Goal: Transaction & Acquisition: Purchase product/service

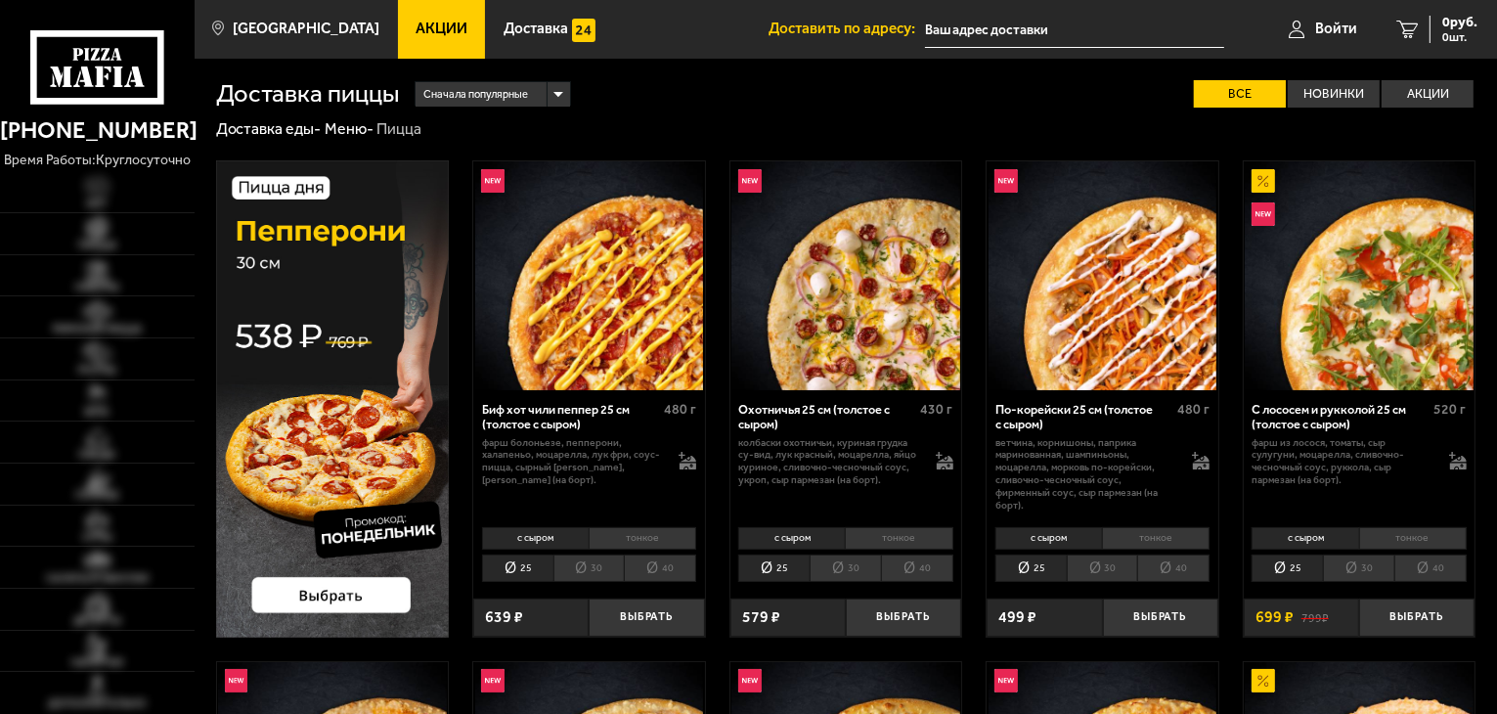
type input "посёлок [GEOGRAPHIC_DATA], [STREET_ADDRESS][PERSON_NAME]"
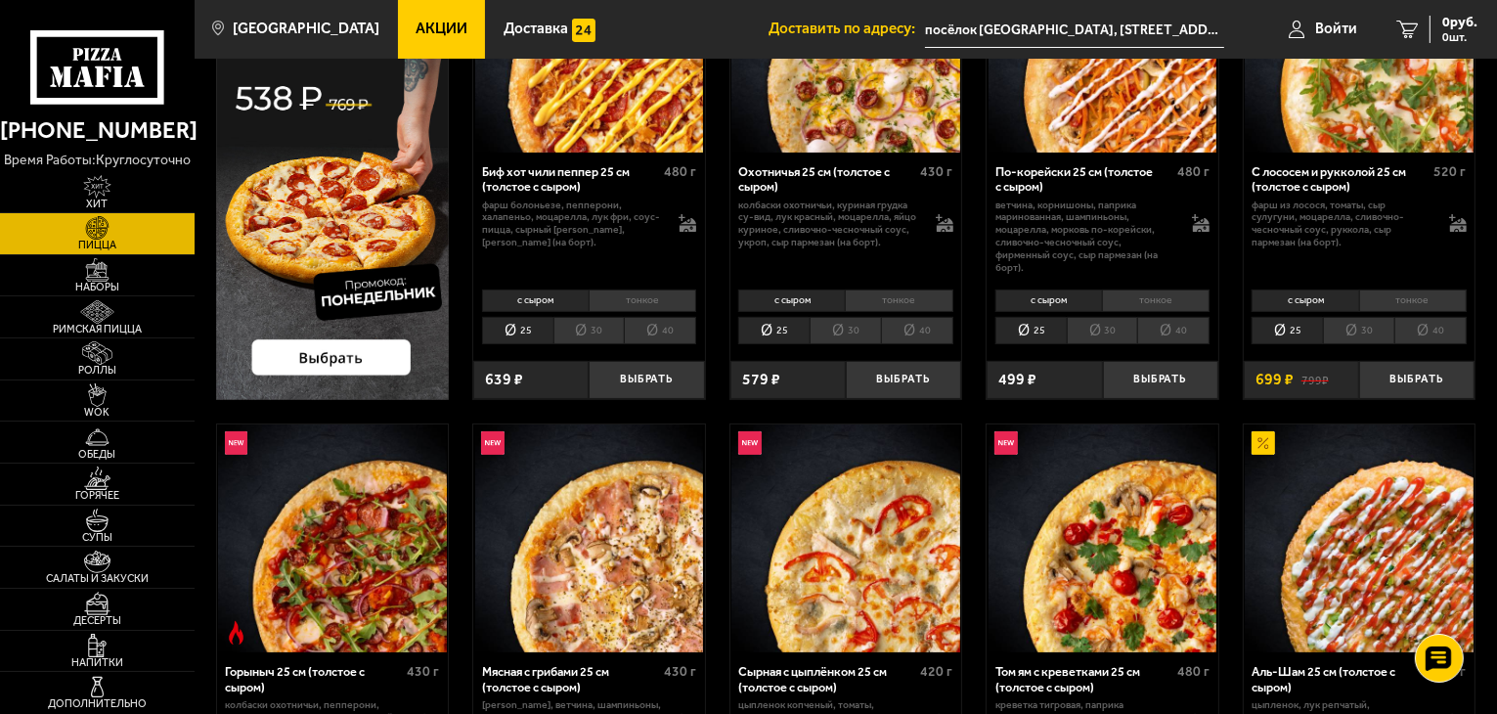
scroll to position [260, 0]
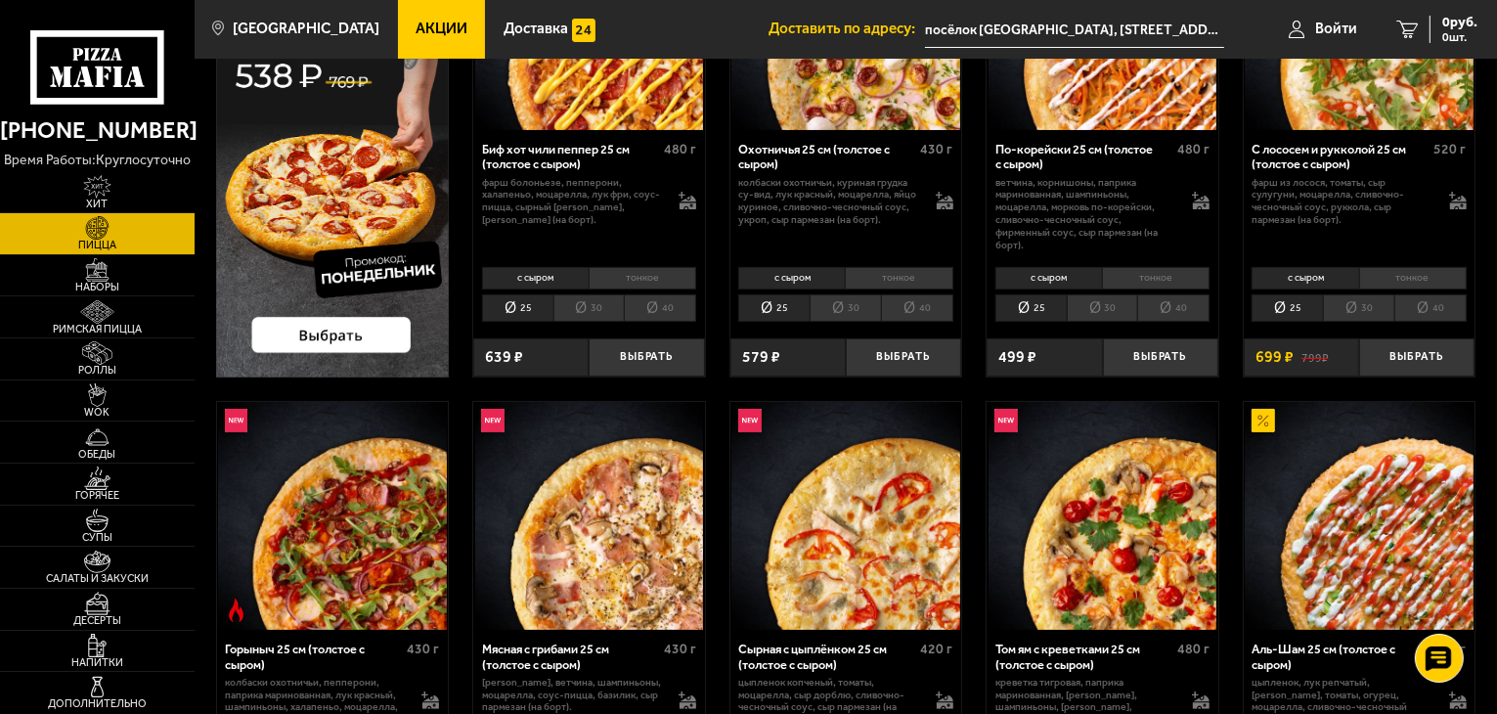
click at [104, 240] on img at bounding box center [97, 227] width 60 height 23
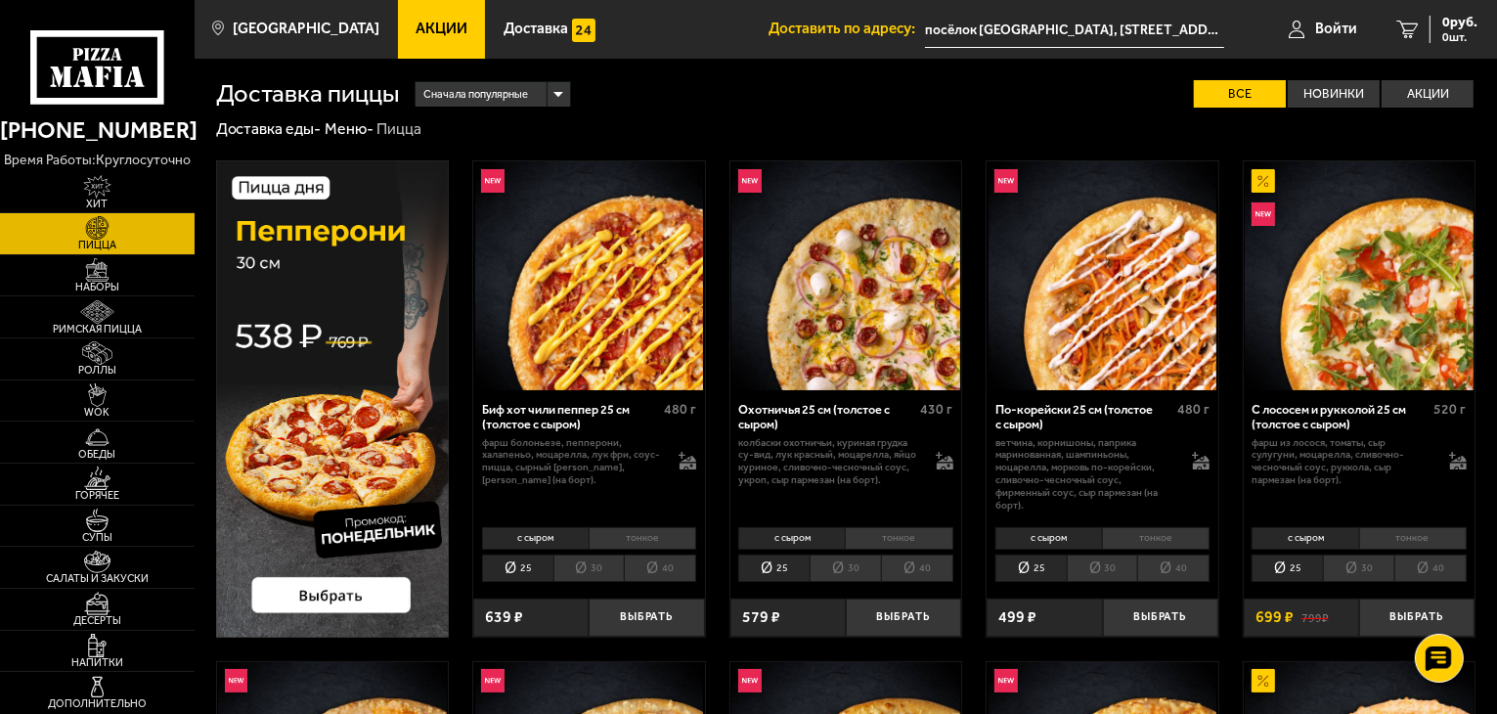
click at [559, 95] on div "Сначала популярные" at bounding box center [493, 94] width 154 height 25
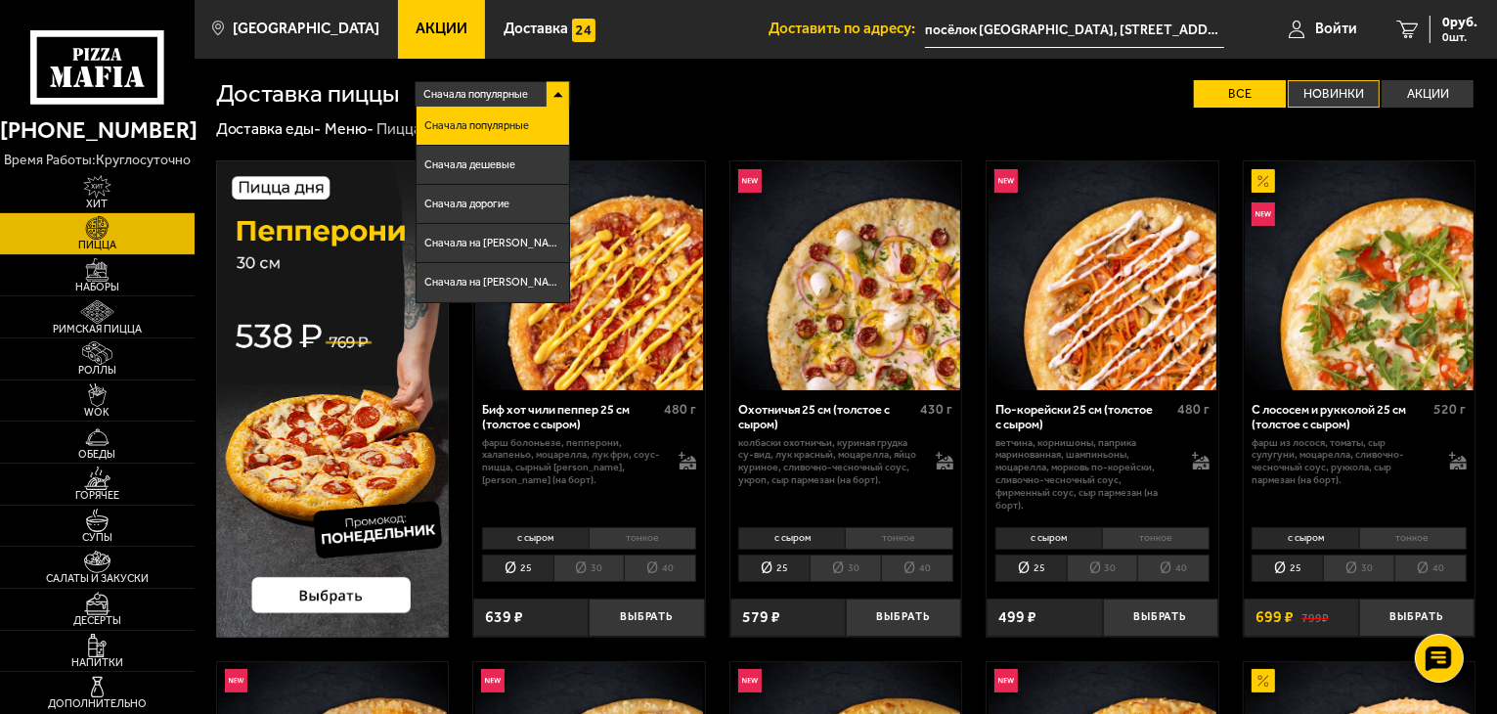
click at [1333, 100] on label "Новинки" at bounding box center [1334, 94] width 92 height 28
click at [0, 0] on input "Новинки" at bounding box center [0, 0] width 0 height 0
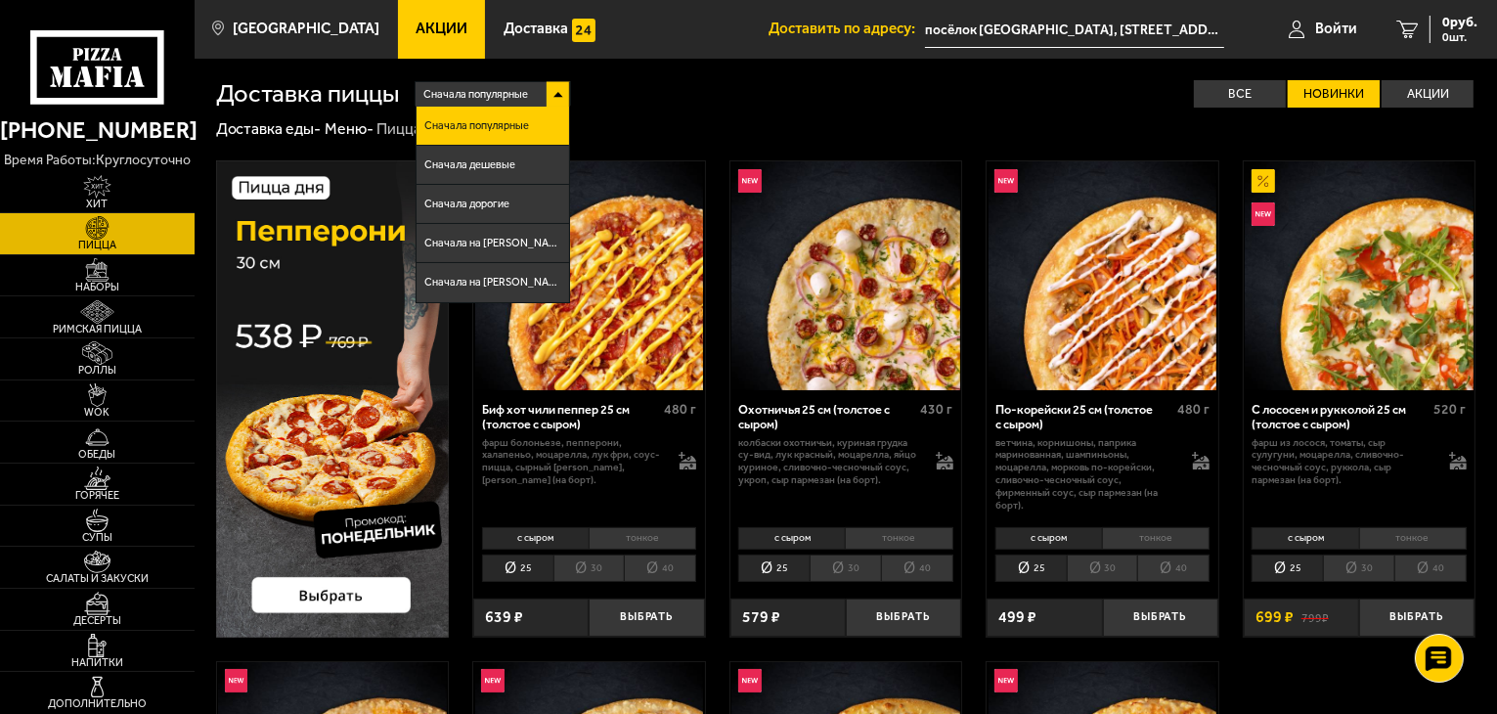
click at [955, 100] on div "Сначала популярные Сначала популярные Сначала дешевые Сначала дорогие Сначала н…" at bounding box center [938, 94] width 1077 height 28
click at [1057, 100] on div "Сначала популярные Сначала популярные Сначала дешевые Сначала дорогие Сначала н…" at bounding box center [938, 94] width 1077 height 28
click at [117, 228] on img at bounding box center [97, 227] width 60 height 23
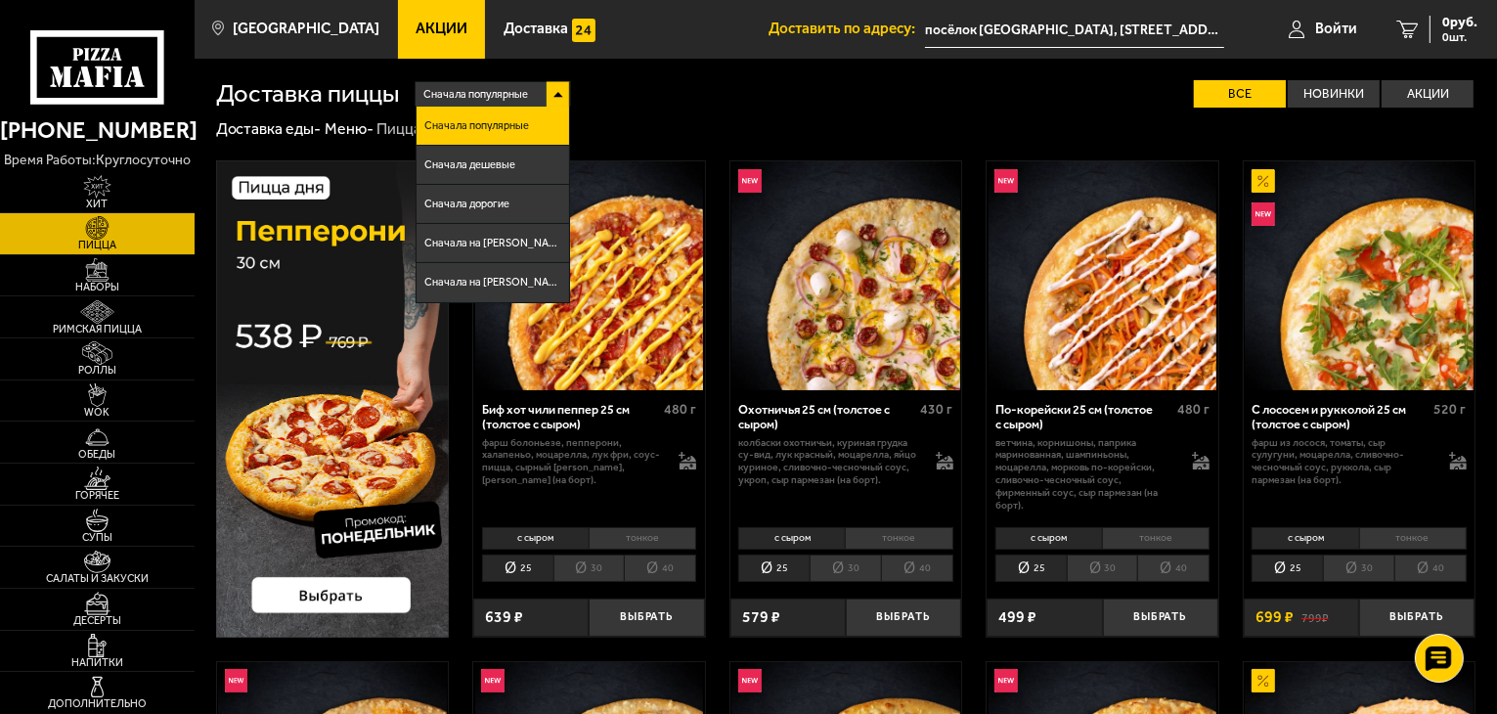
click at [696, 83] on div "Сначала популярные Сначала популярные Сначала дешевые Сначала дорогие Сначала н…" at bounding box center [938, 94] width 1077 height 28
click at [554, 103] on div "Сначала популярные" at bounding box center [493, 94] width 154 height 25
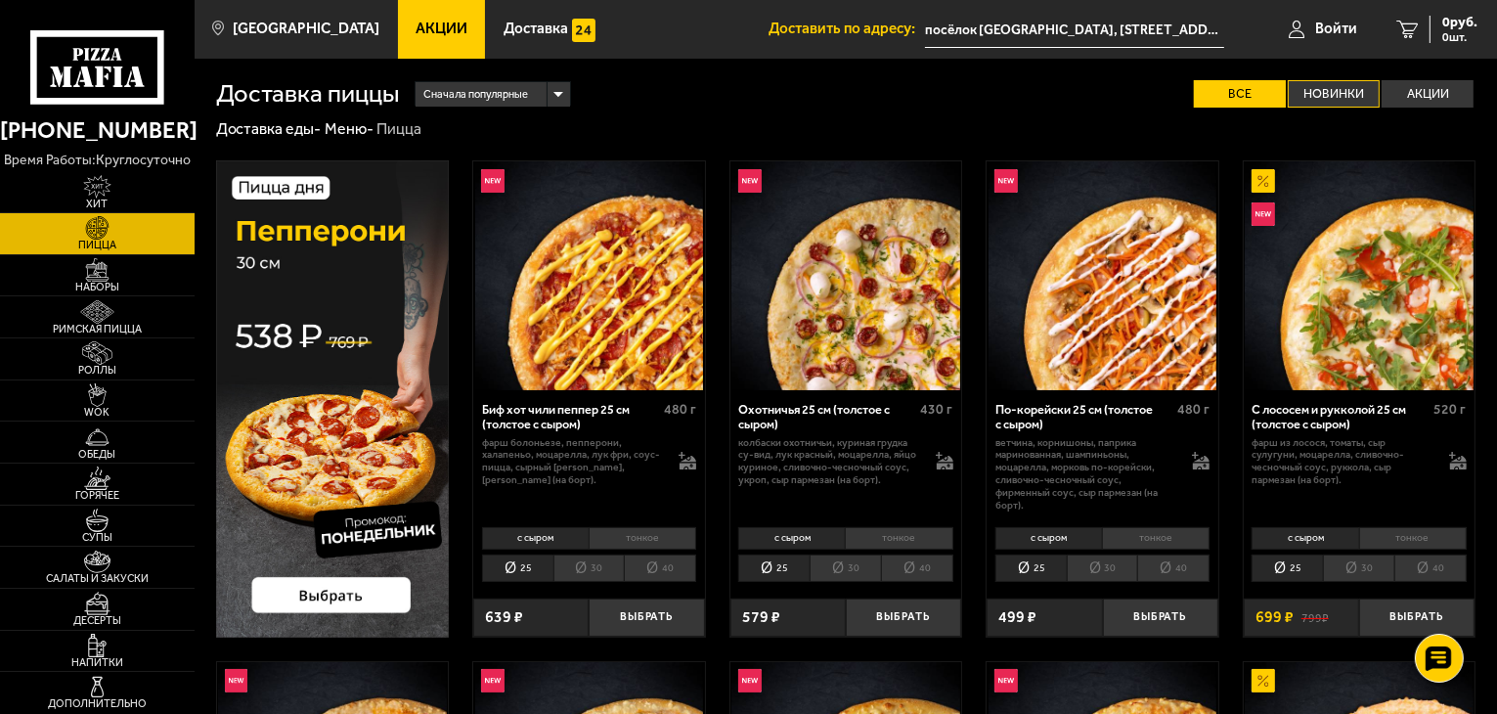
click at [1337, 94] on label "Новинки" at bounding box center [1334, 94] width 92 height 28
click at [0, 0] on input "Новинки" at bounding box center [0, 0] width 0 height 0
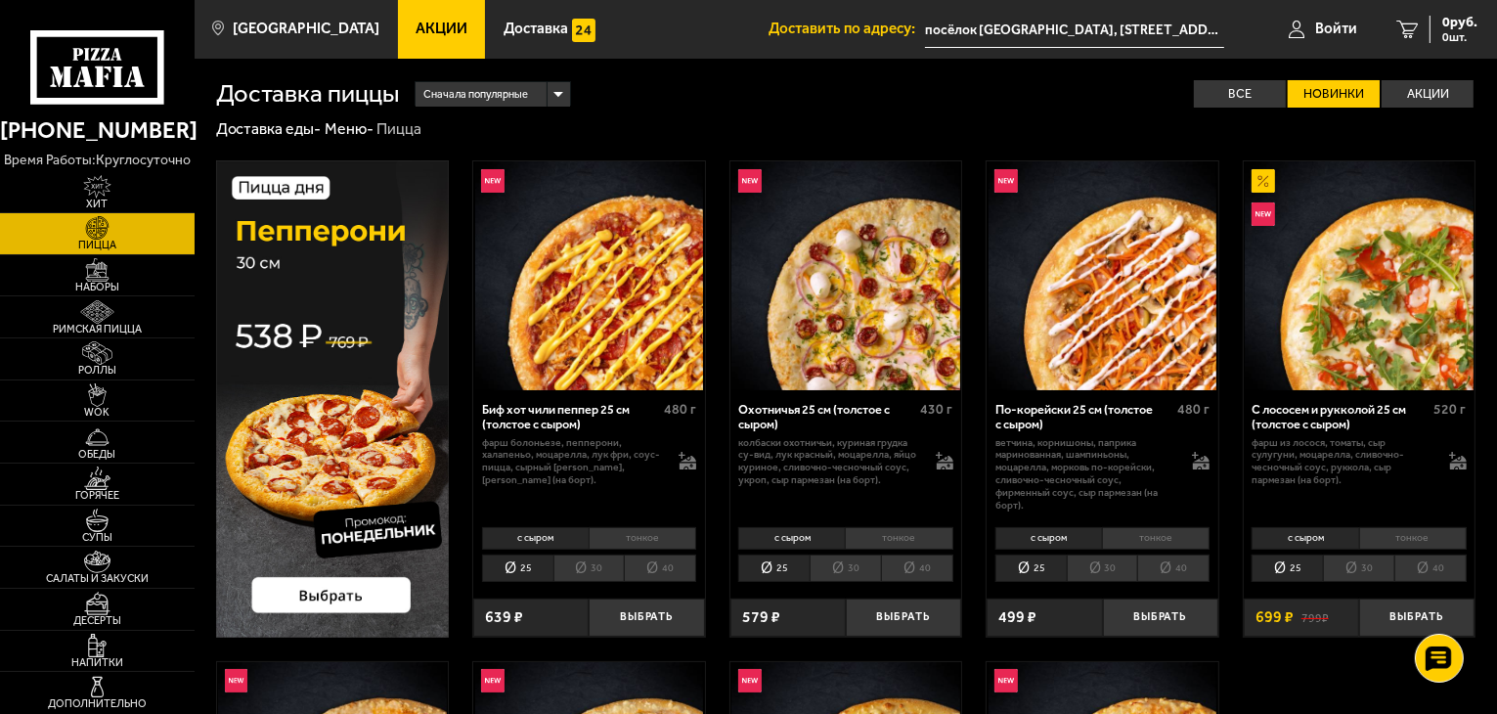
click at [1344, 95] on label "Новинки" at bounding box center [1334, 94] width 92 height 28
click at [0, 0] on input "Новинки" at bounding box center [0, 0] width 0 height 0
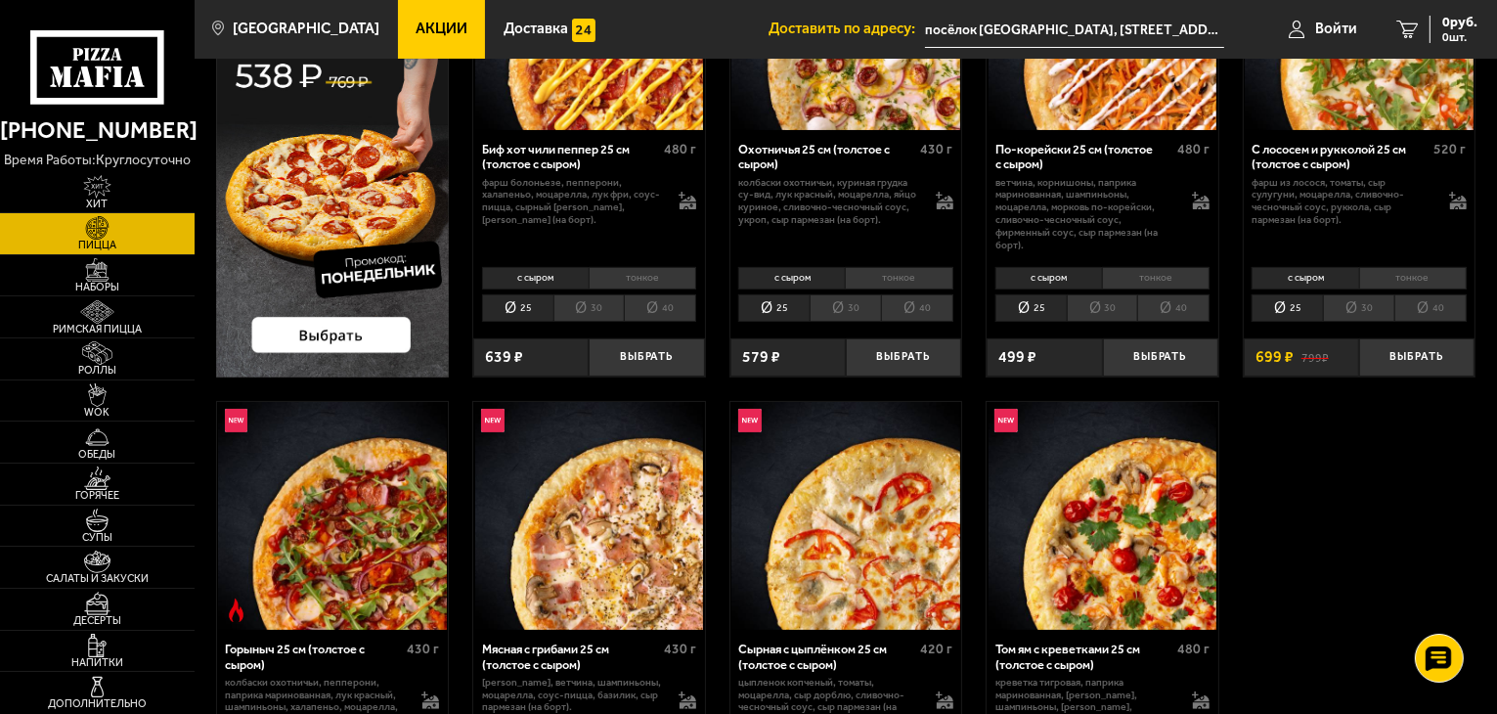
scroll to position [521, 0]
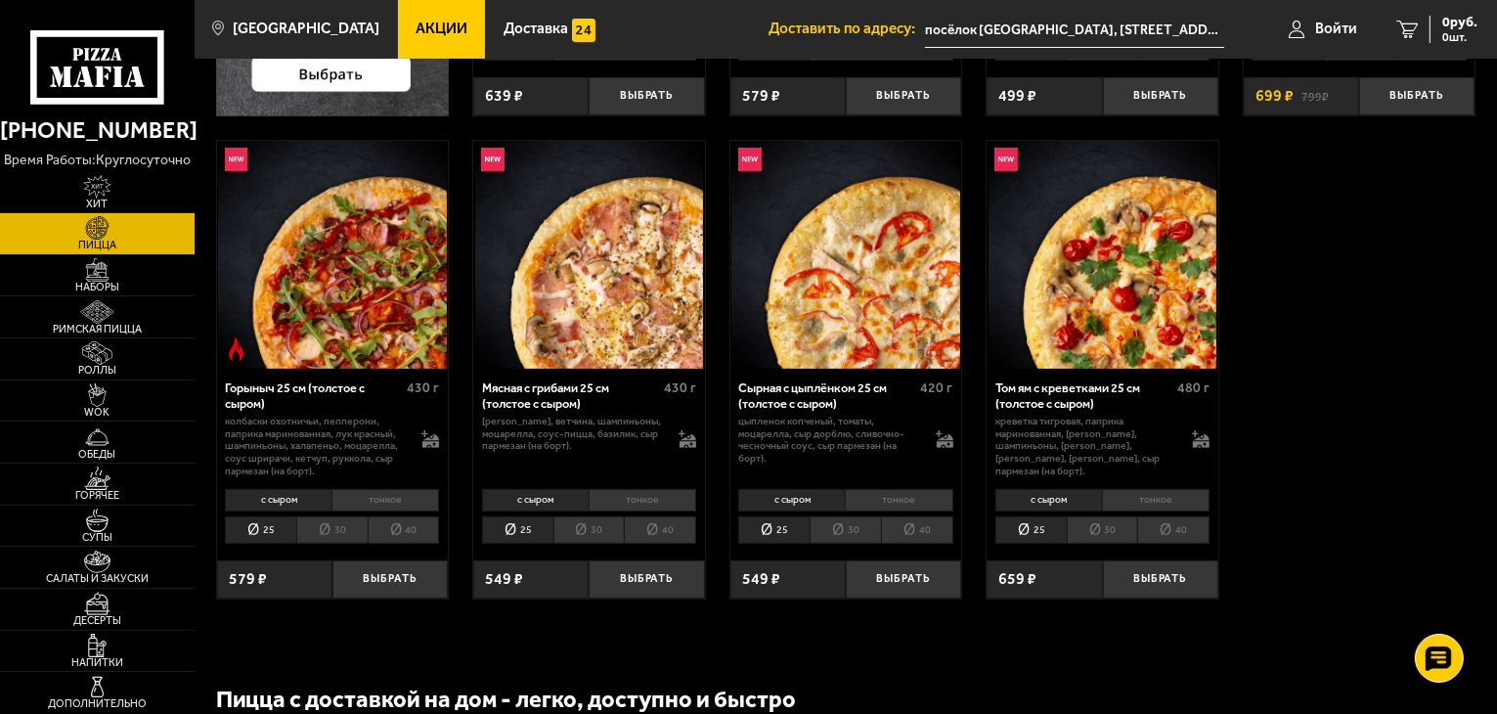
click at [1159, 537] on li "40" at bounding box center [1174, 529] width 72 height 27
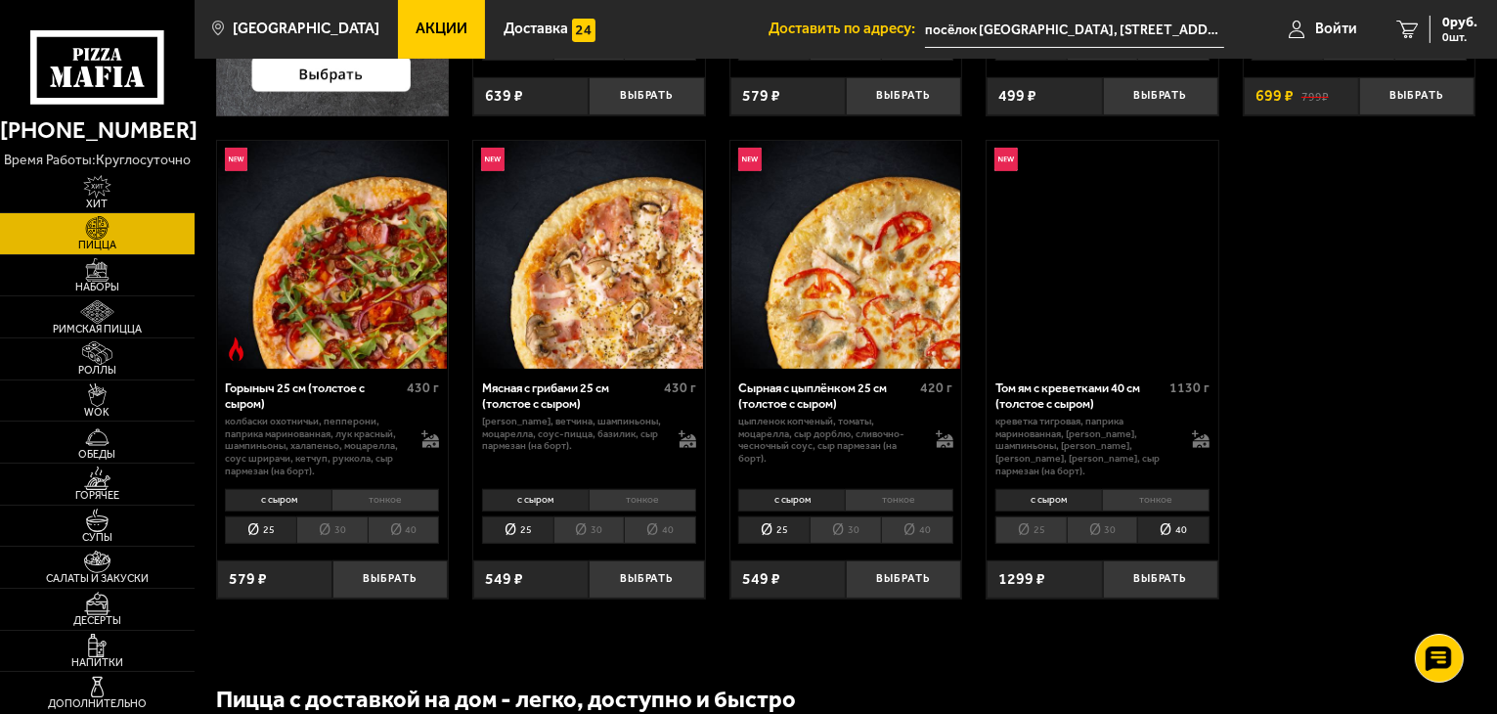
click at [1162, 496] on li "тонкое" at bounding box center [1156, 500] width 108 height 22
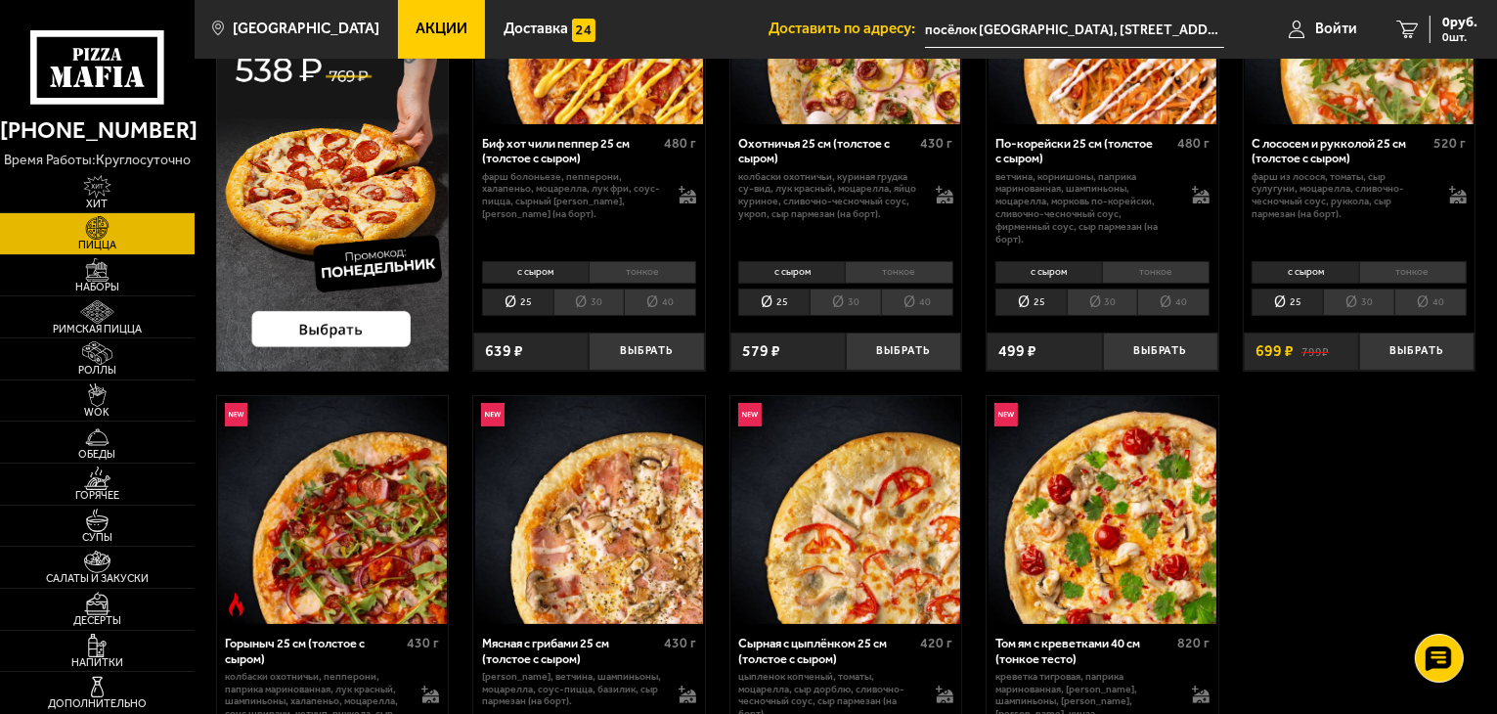
scroll to position [0, 0]
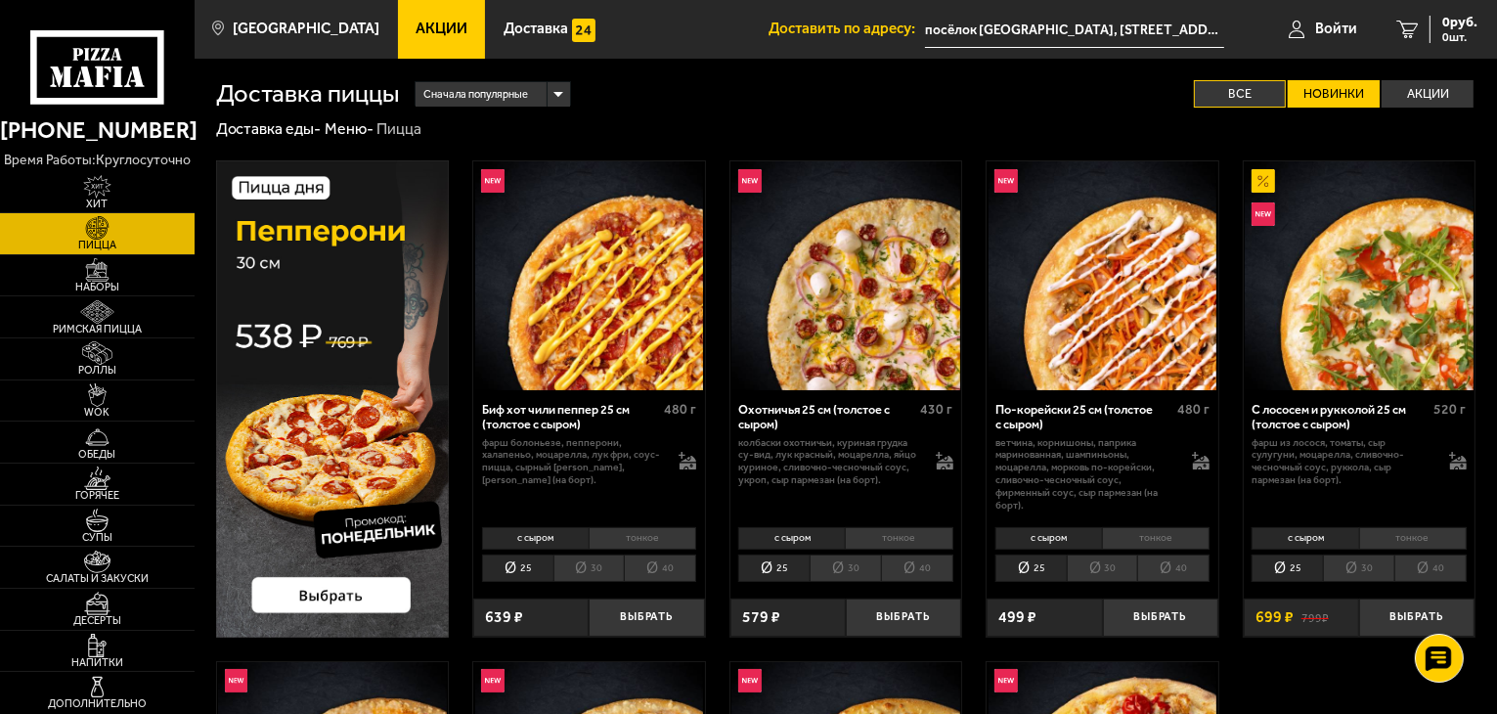
click at [1267, 88] on label "Все" at bounding box center [1240, 94] width 92 height 28
click at [0, 0] on input "Все" at bounding box center [0, 0] width 0 height 0
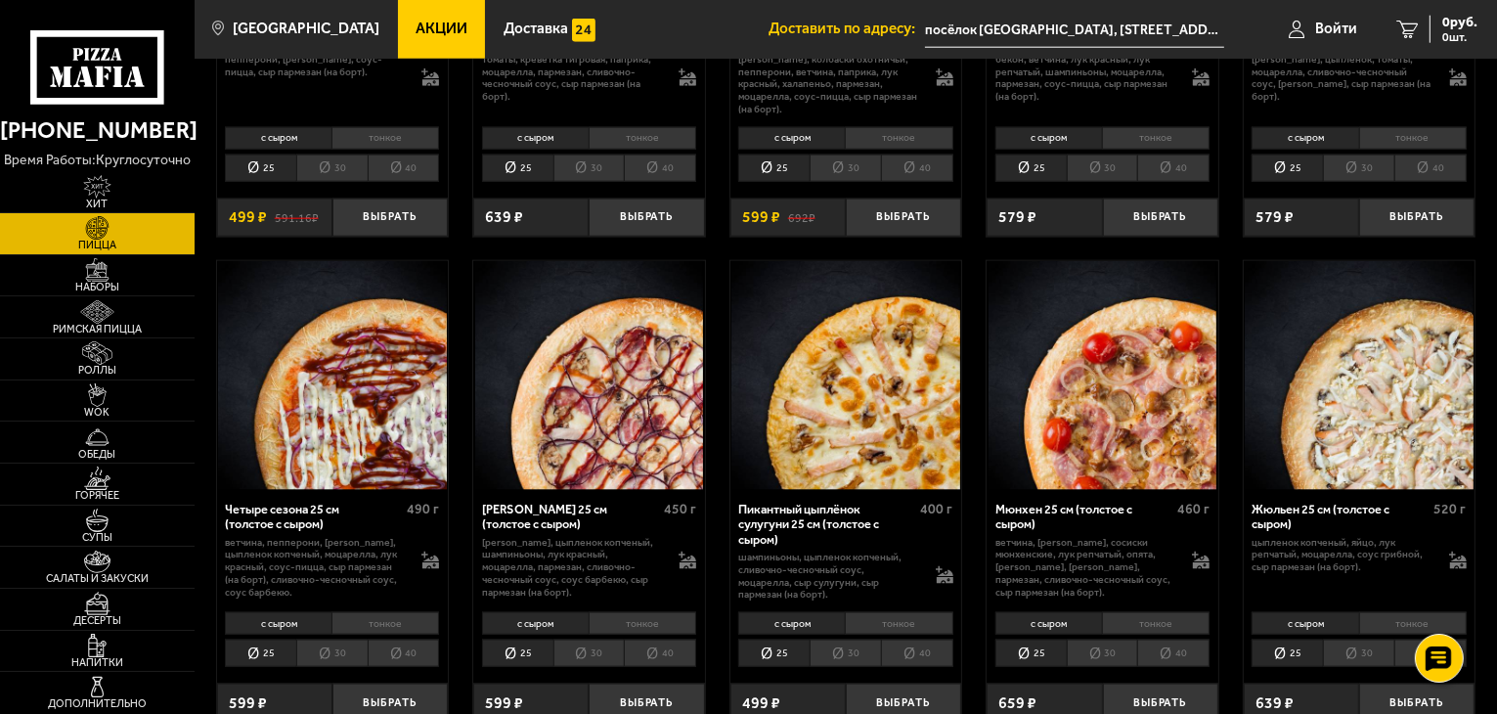
scroll to position [2869, 0]
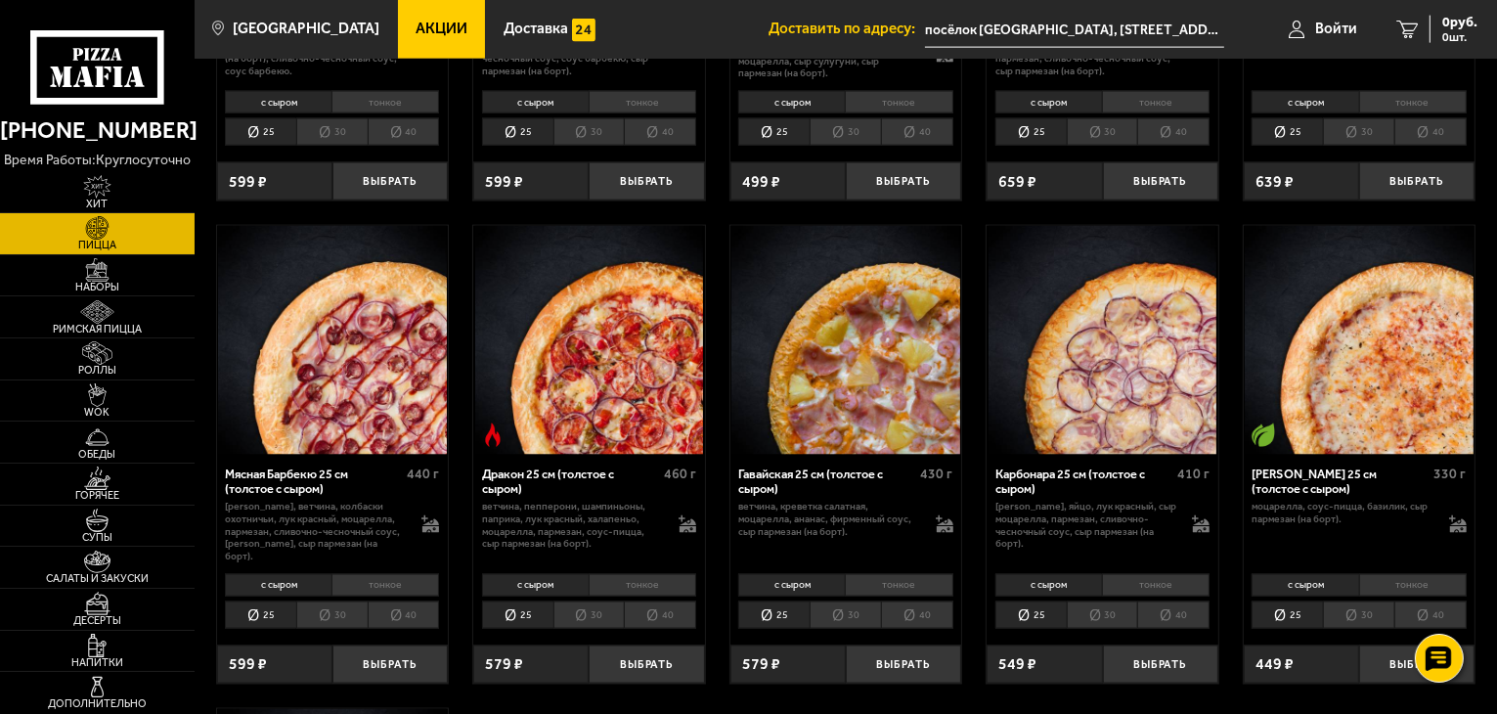
click at [682, 602] on li "40" at bounding box center [660, 615] width 72 height 27
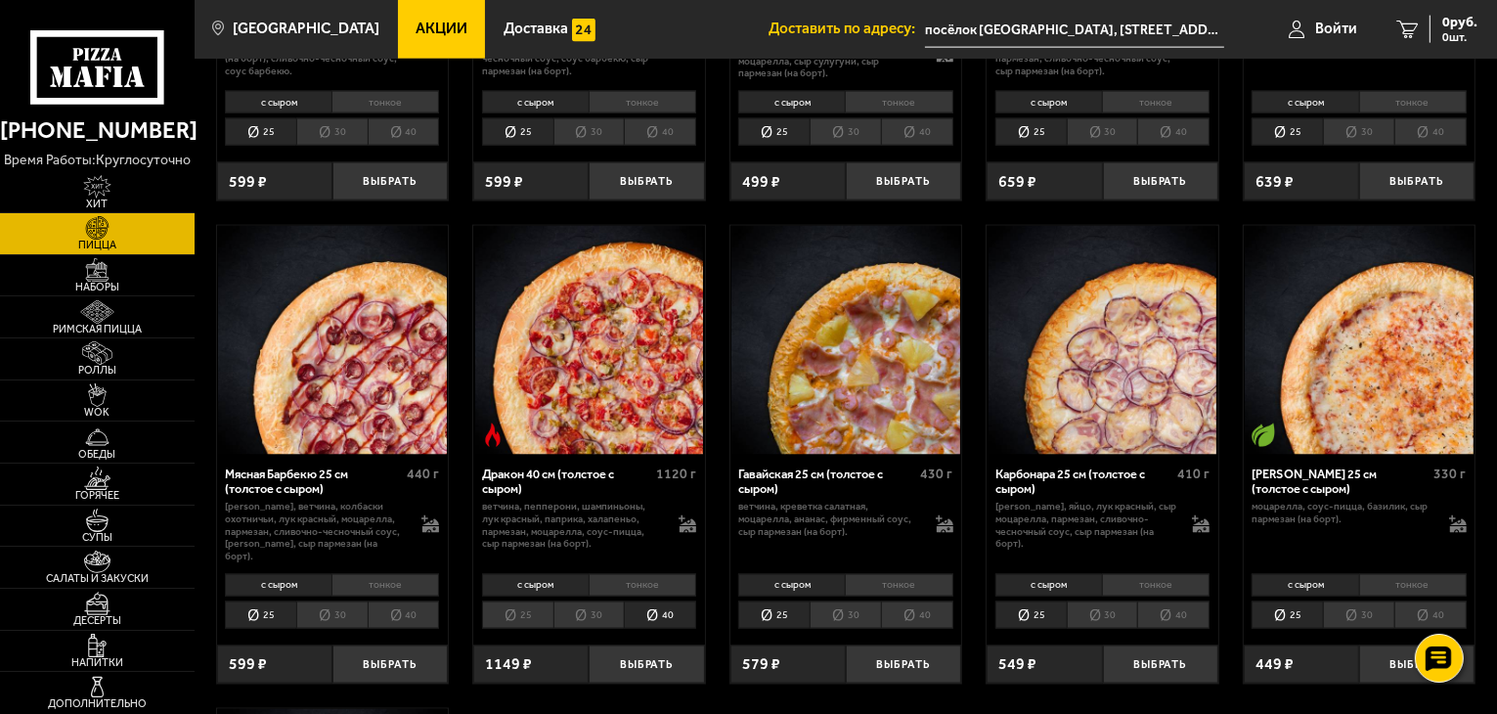
click at [678, 574] on li "тонкое" at bounding box center [643, 585] width 108 height 22
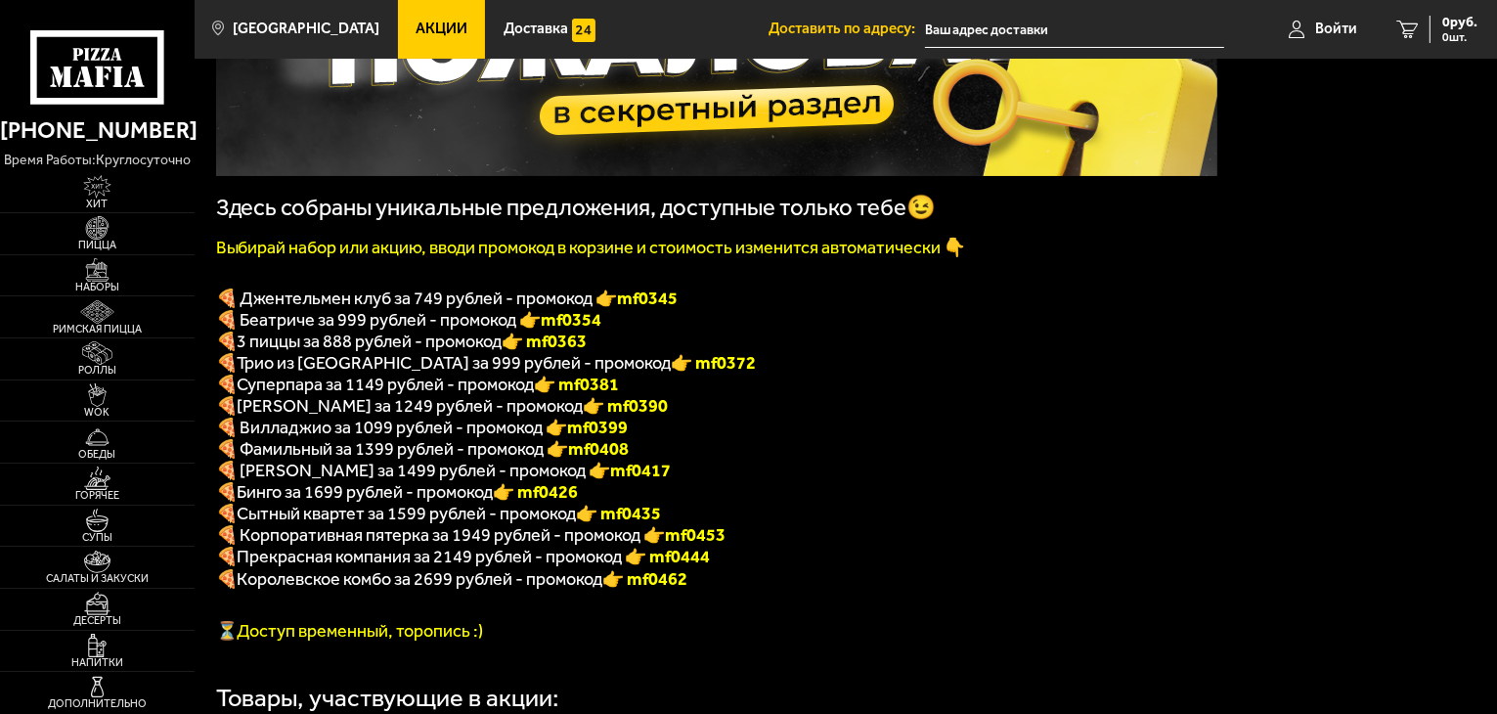
scroll to position [274, 0]
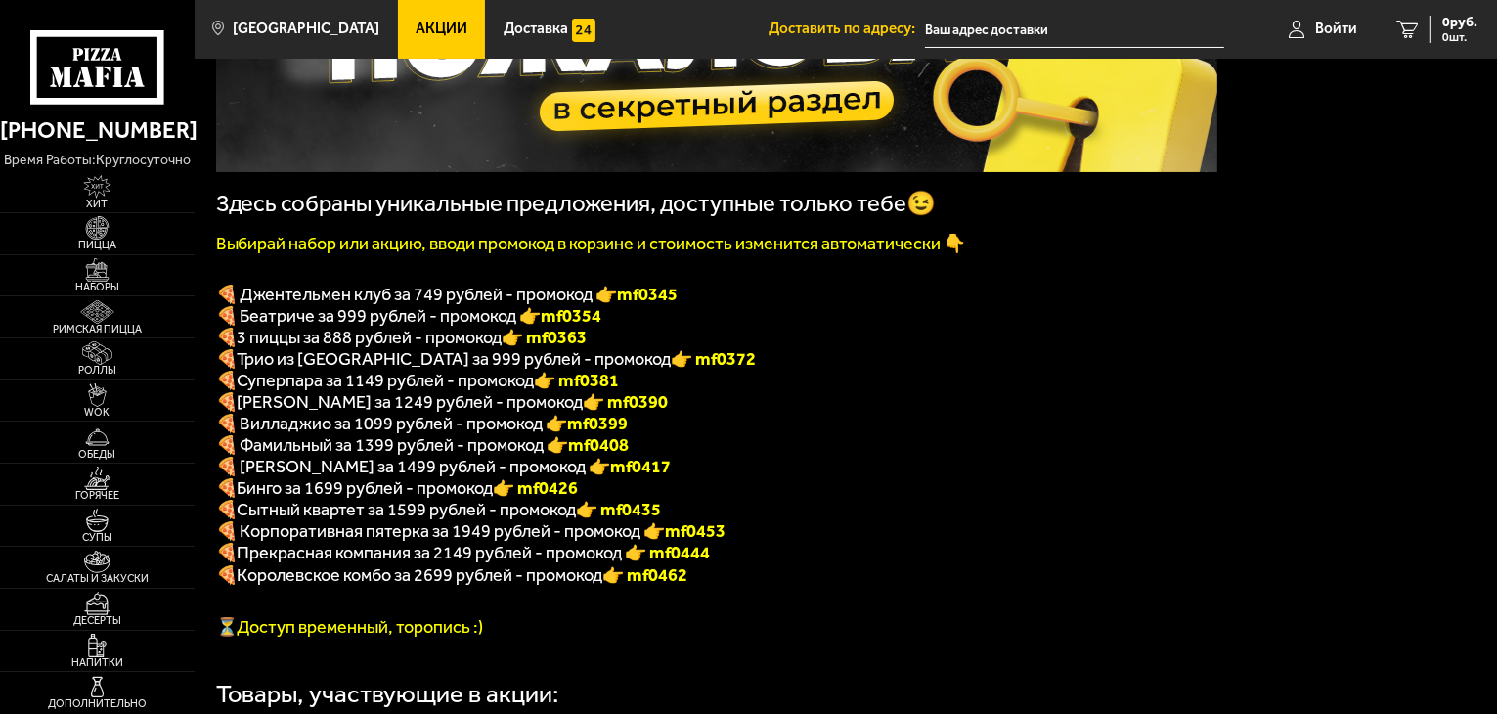
type input "посёлок [GEOGRAPHIC_DATA], [STREET_ADDRESS][PERSON_NAME]"
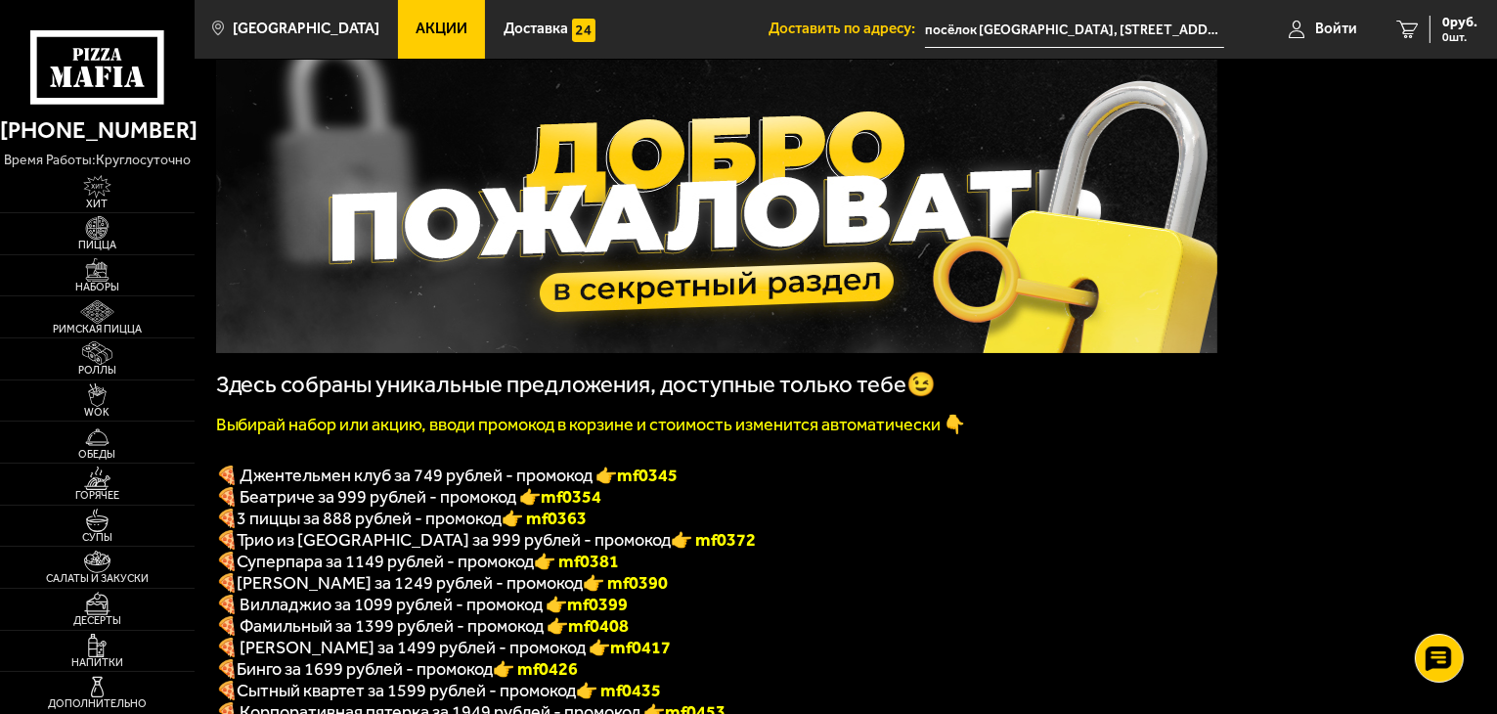
scroll to position [0, 0]
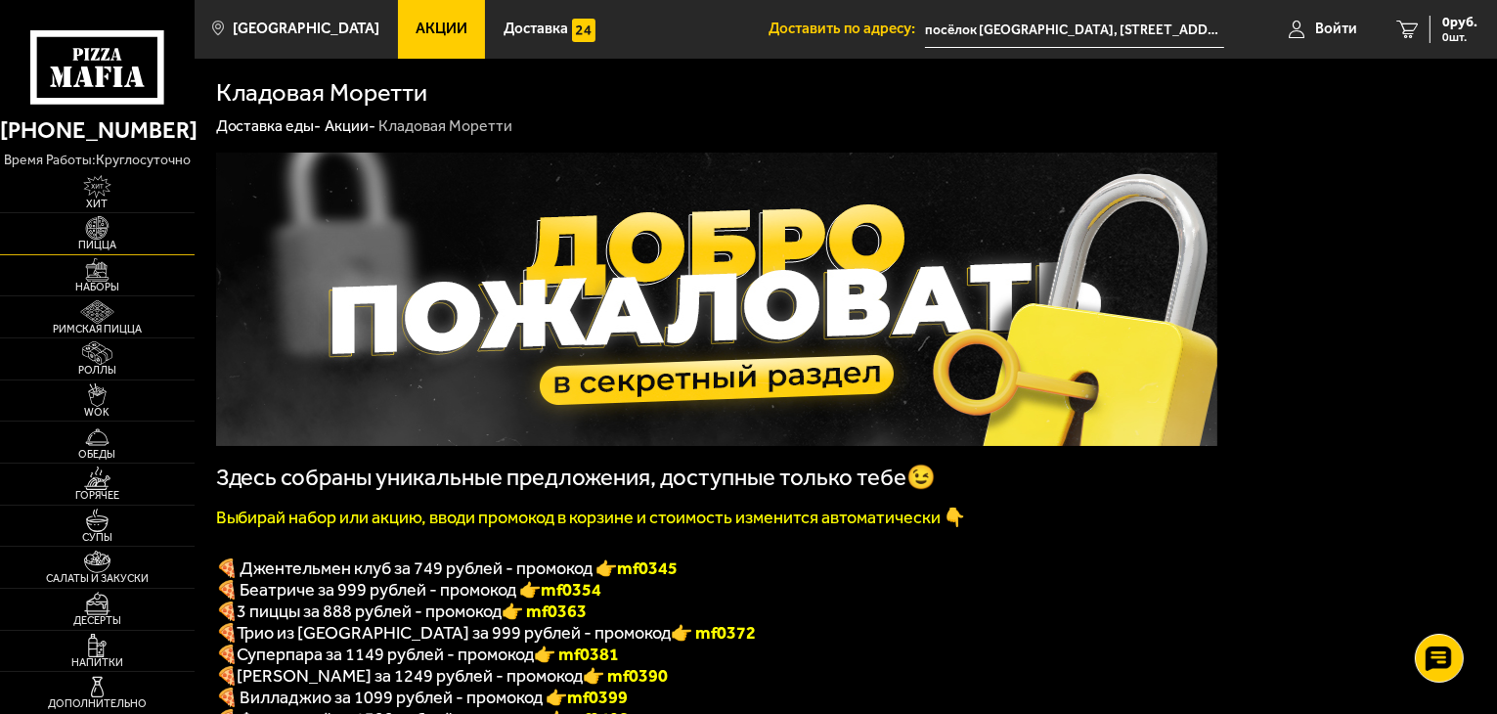
click at [114, 227] on img at bounding box center [97, 227] width 60 height 23
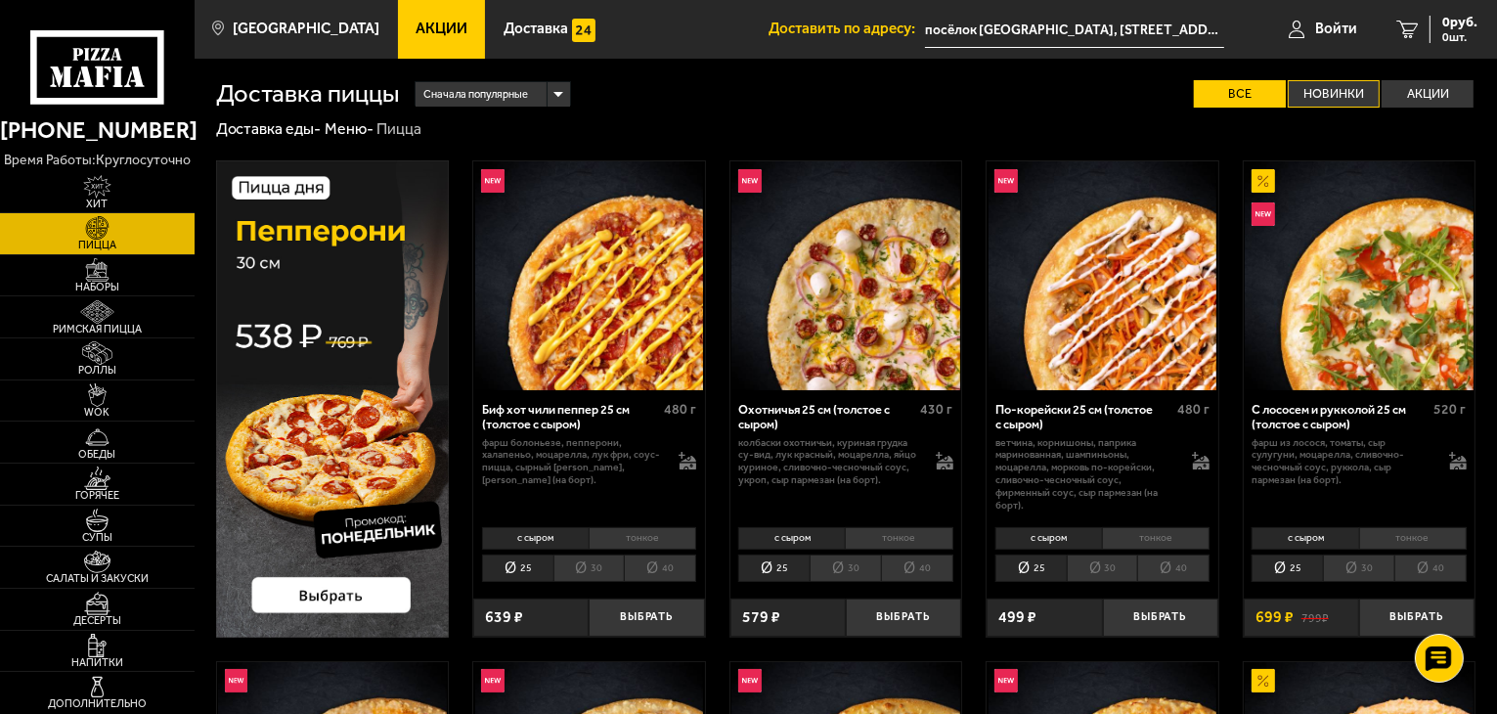
drag, startPoint x: 1267, startPoint y: 102, endPoint x: 1309, endPoint y: 93, distance: 43.0
click at [1286, 95] on div "Сначала популярные Все Новинки Акции Пожелания Острое блюдо Вегетарианское блюд…" at bounding box center [938, 94] width 1077 height 28
click at [1371, 92] on label "Новинки" at bounding box center [1334, 94] width 92 height 28
click at [0, 0] on input "Новинки" at bounding box center [0, 0] width 0 height 0
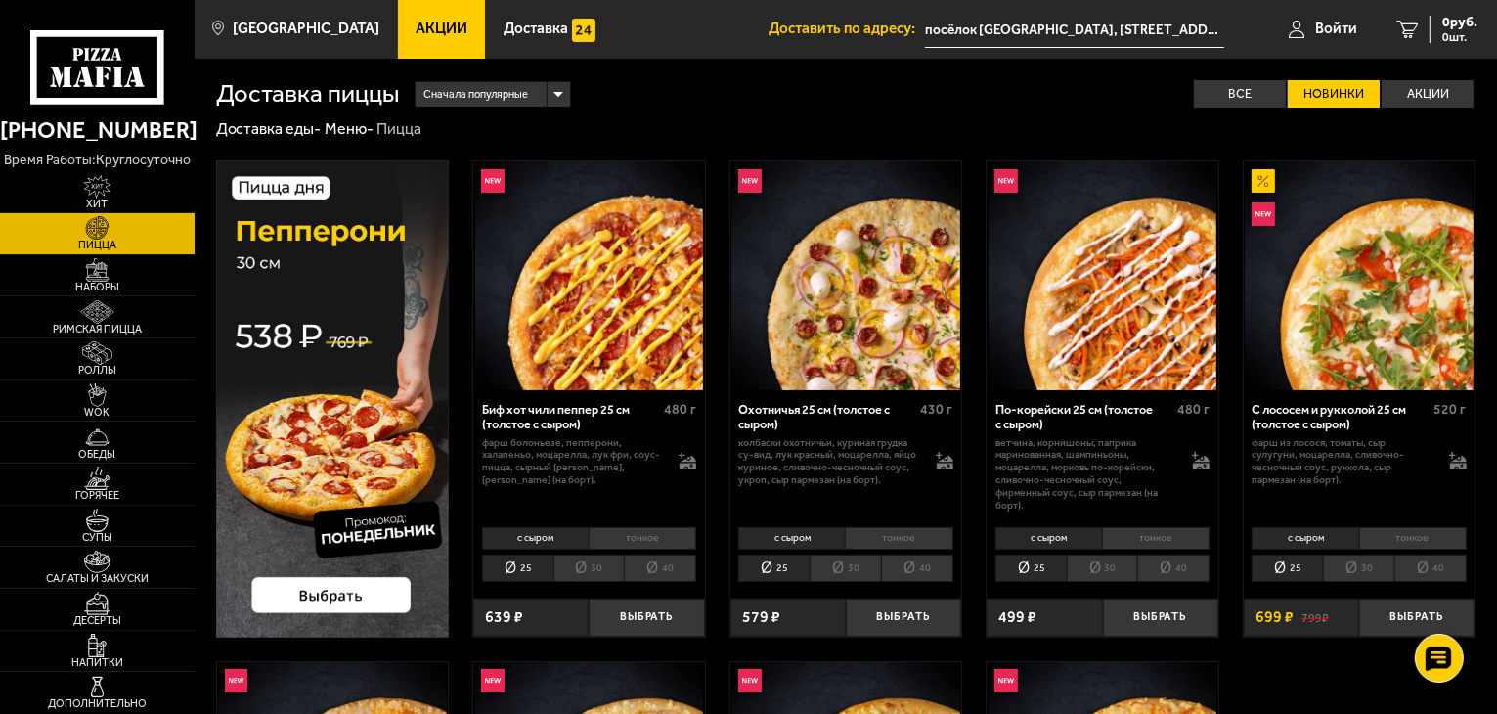
click at [849, 109] on div "Доставка пиццы Сначала популярные Все Новинки Акции Пожелания Острое блюдо Веге…" at bounding box center [846, 615] width 1303 height 1113
drag, startPoint x: 517, startPoint y: 446, endPoint x: 558, endPoint y: 443, distance: 41.2
click at [544, 445] on p "фарш болоньезе, пепперони, халапеньо, моцарелла, лук фри, соус-пицца, сырный [P…" at bounding box center [572, 462] width 181 height 50
drag, startPoint x: 558, startPoint y: 443, endPoint x: 579, endPoint y: 447, distance: 20.9
click at [571, 443] on p "фарш болоньезе, пепперони, халапеньо, моцарелла, лук фри, соус-пицца, сырный [P…" at bounding box center [572, 462] width 181 height 50
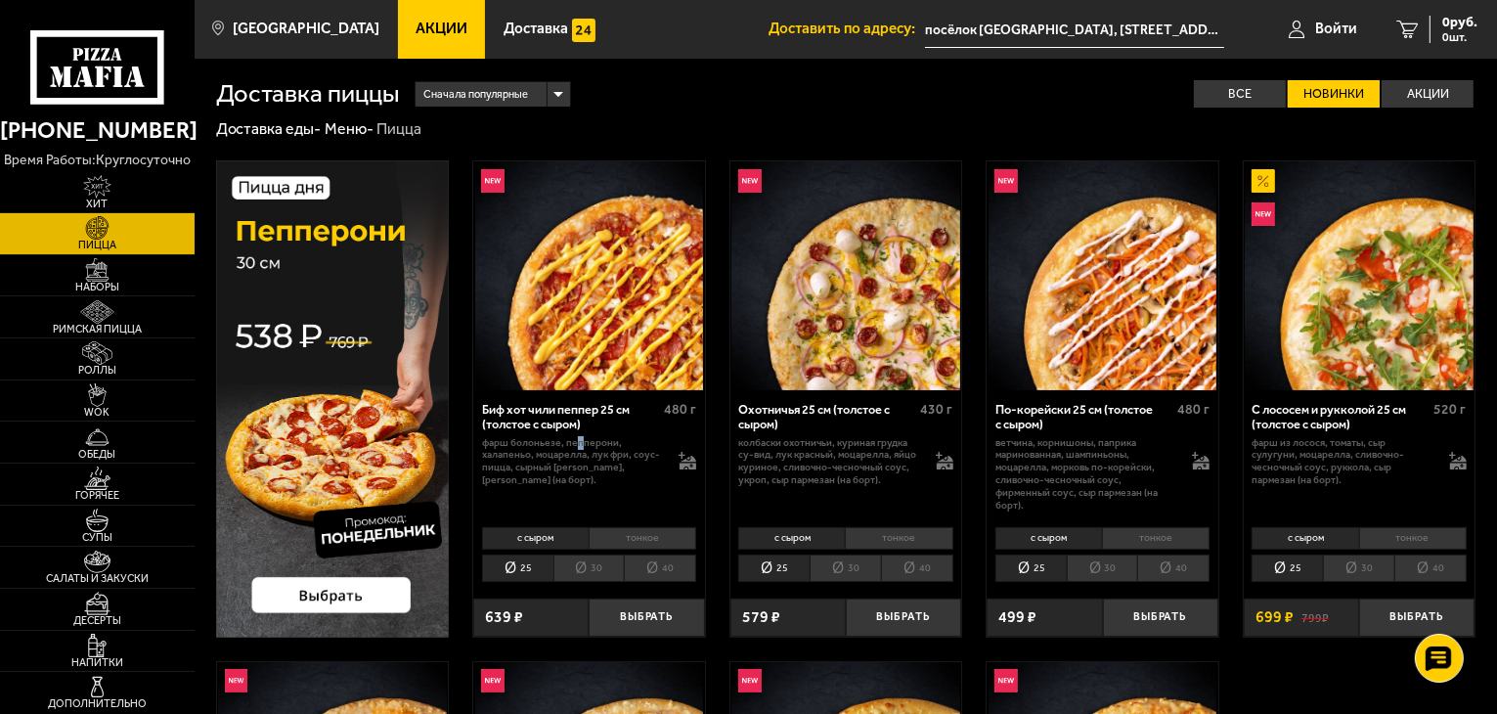
click at [579, 447] on p "фарш болоньезе, пепперони, халапеньо, моцарелла, лук фри, соус-пицца, сырный [P…" at bounding box center [572, 462] width 181 height 50
click at [582, 450] on p "фарш болоньезе, пепперони, халапеньо, моцарелла, лук фри, соус-пицца, сырный [P…" at bounding box center [572, 462] width 181 height 50
click at [884, 537] on li "тонкое" at bounding box center [899, 538] width 108 height 22
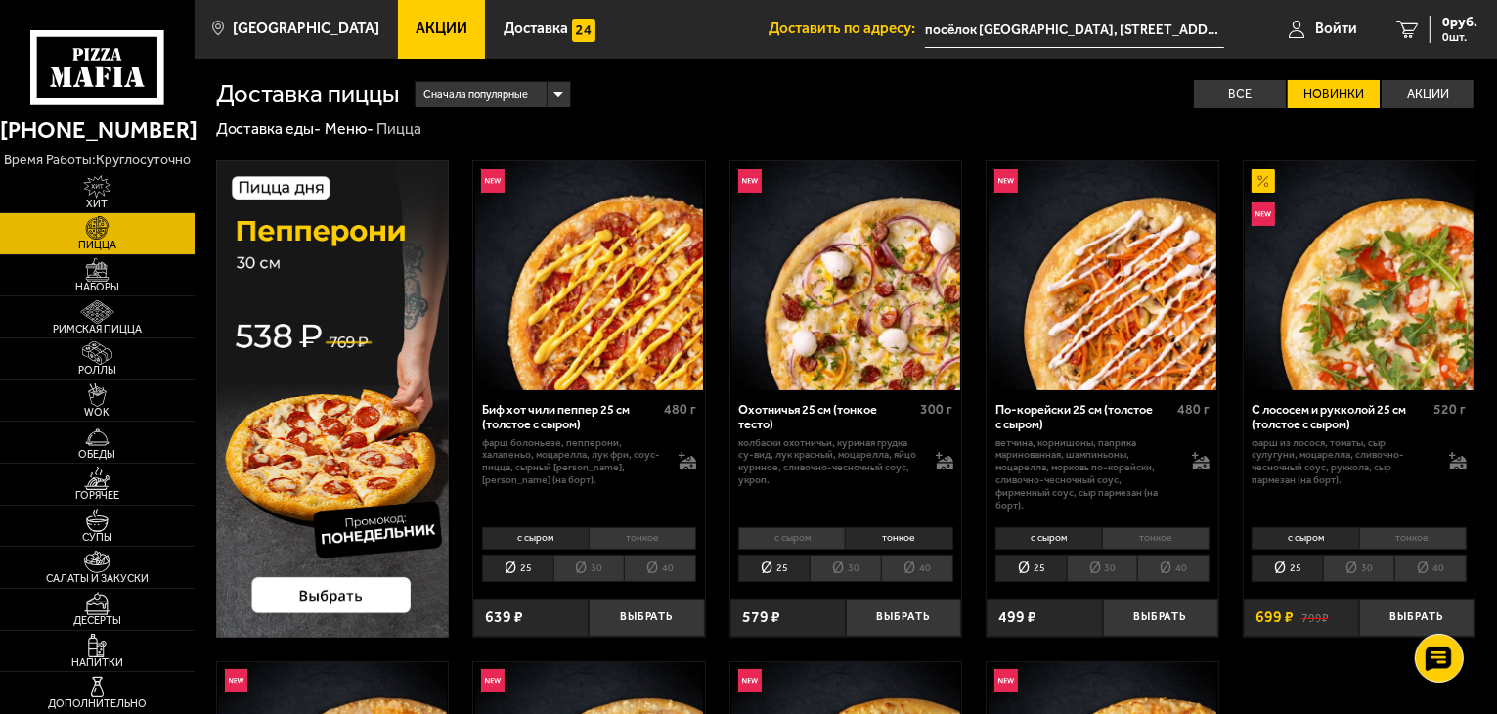
click at [933, 565] on li "40" at bounding box center [917, 568] width 72 height 27
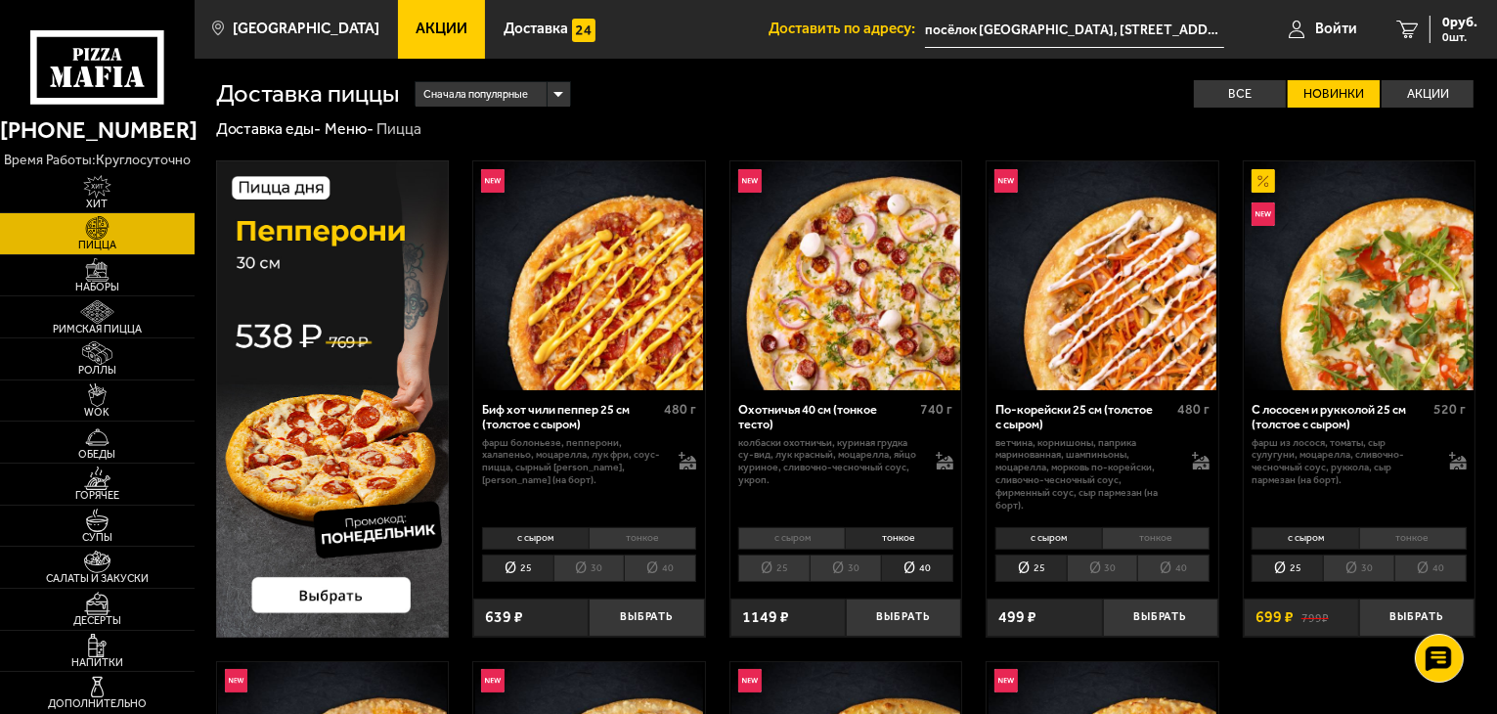
click at [1433, 566] on li "40" at bounding box center [1431, 568] width 72 height 27
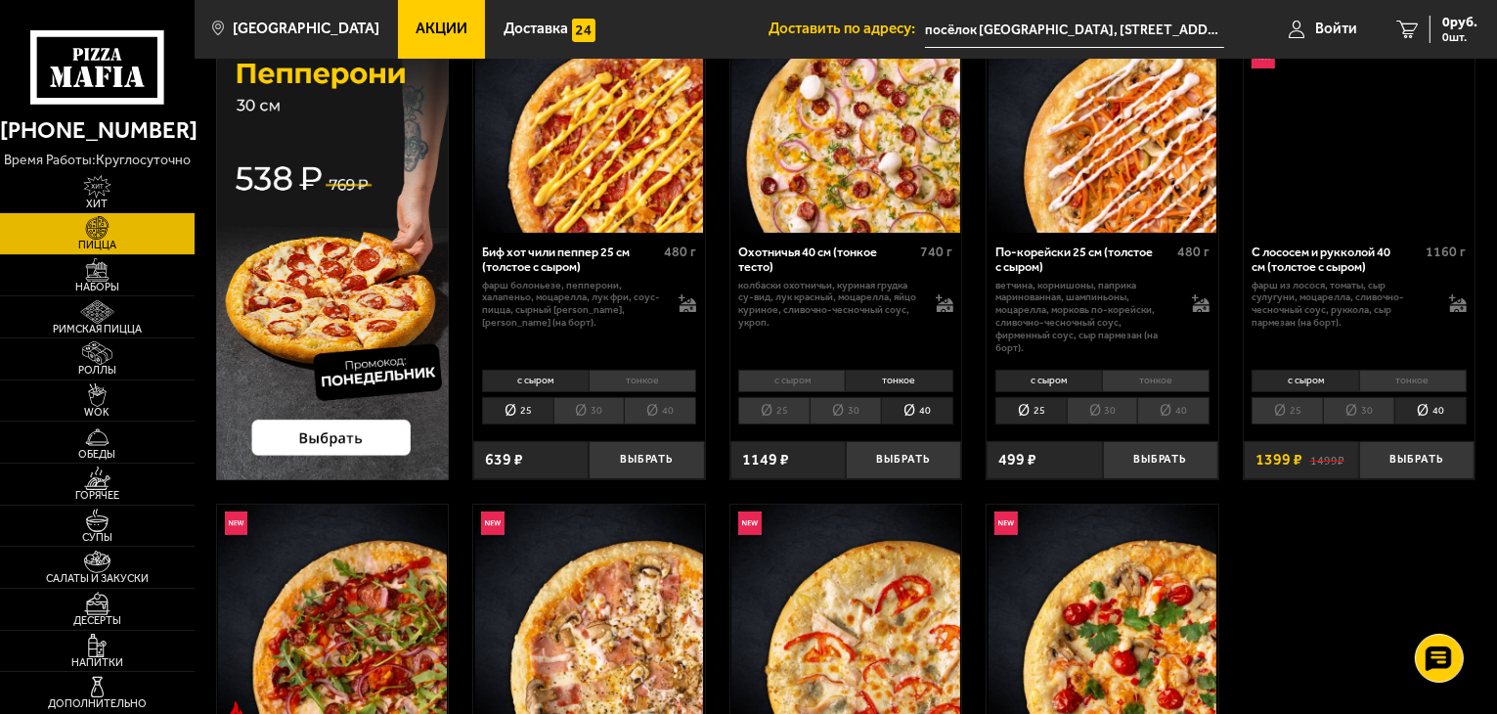
scroll to position [521, 0]
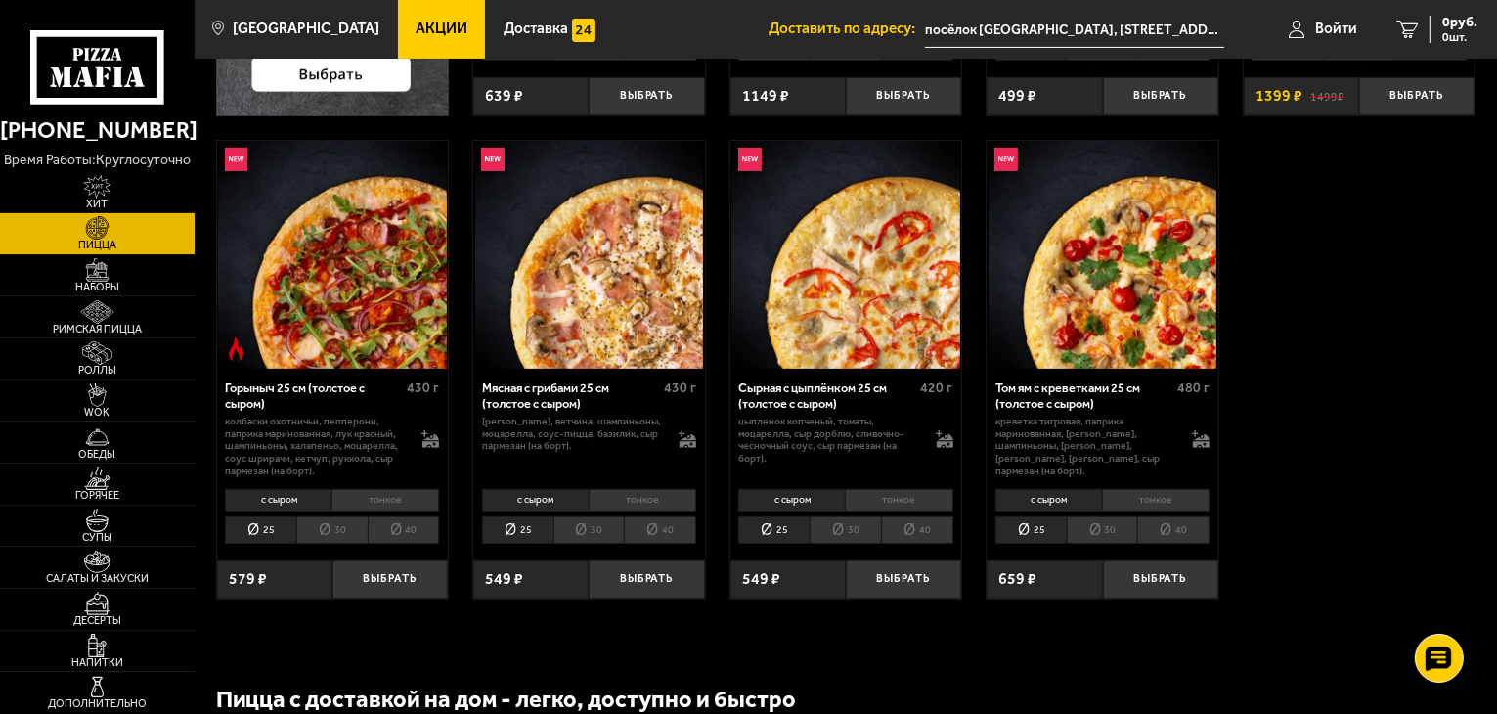
click at [403, 525] on li "40" at bounding box center [404, 529] width 72 height 27
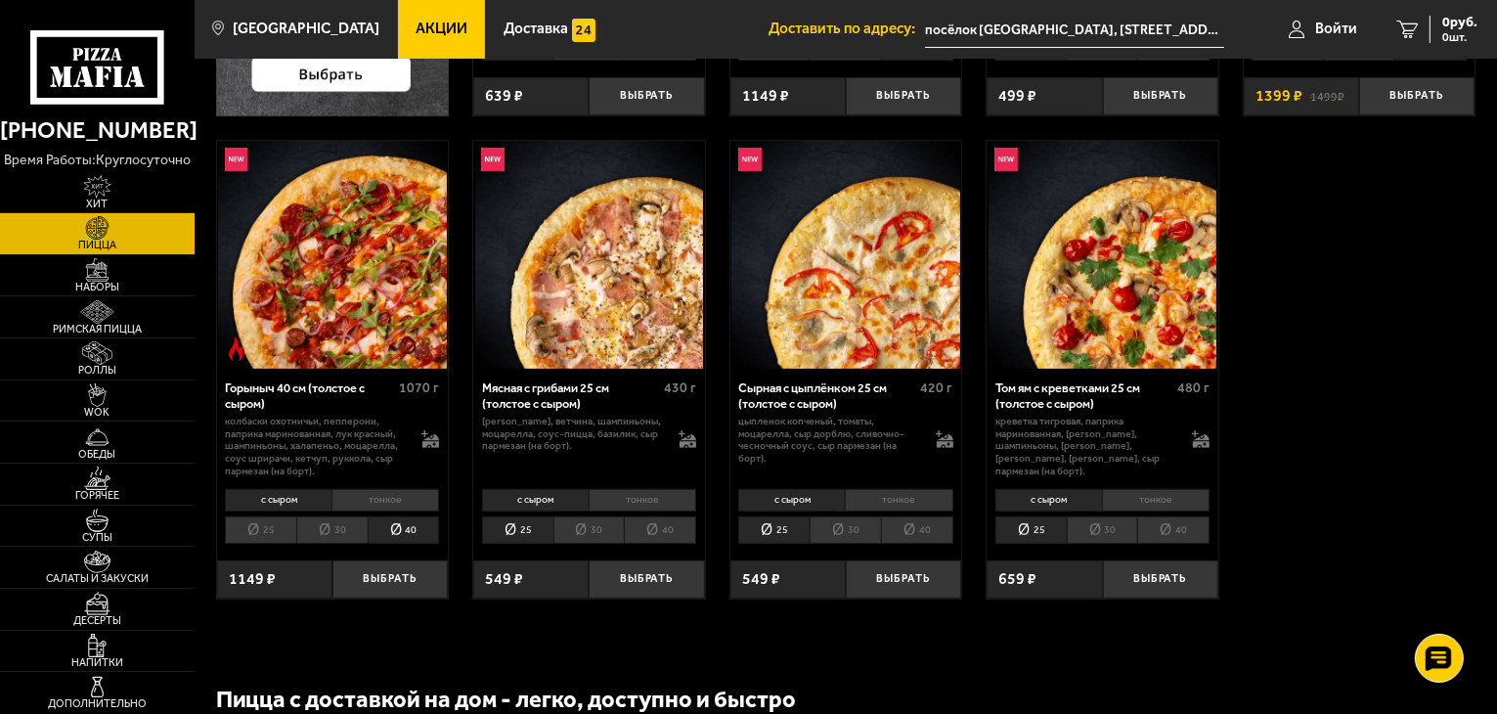
click at [657, 539] on li "40" at bounding box center [660, 529] width 72 height 27
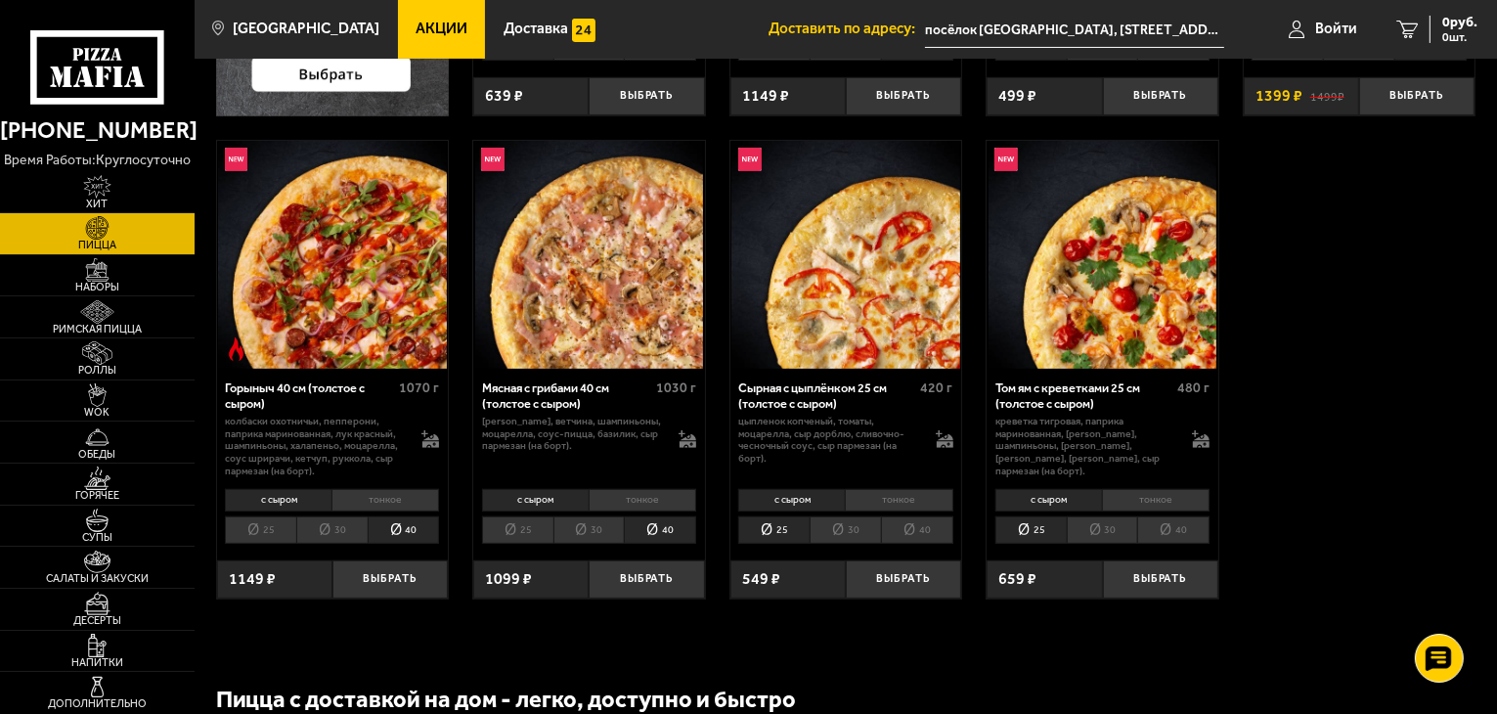
click at [1193, 528] on li "40" at bounding box center [1174, 529] width 72 height 27
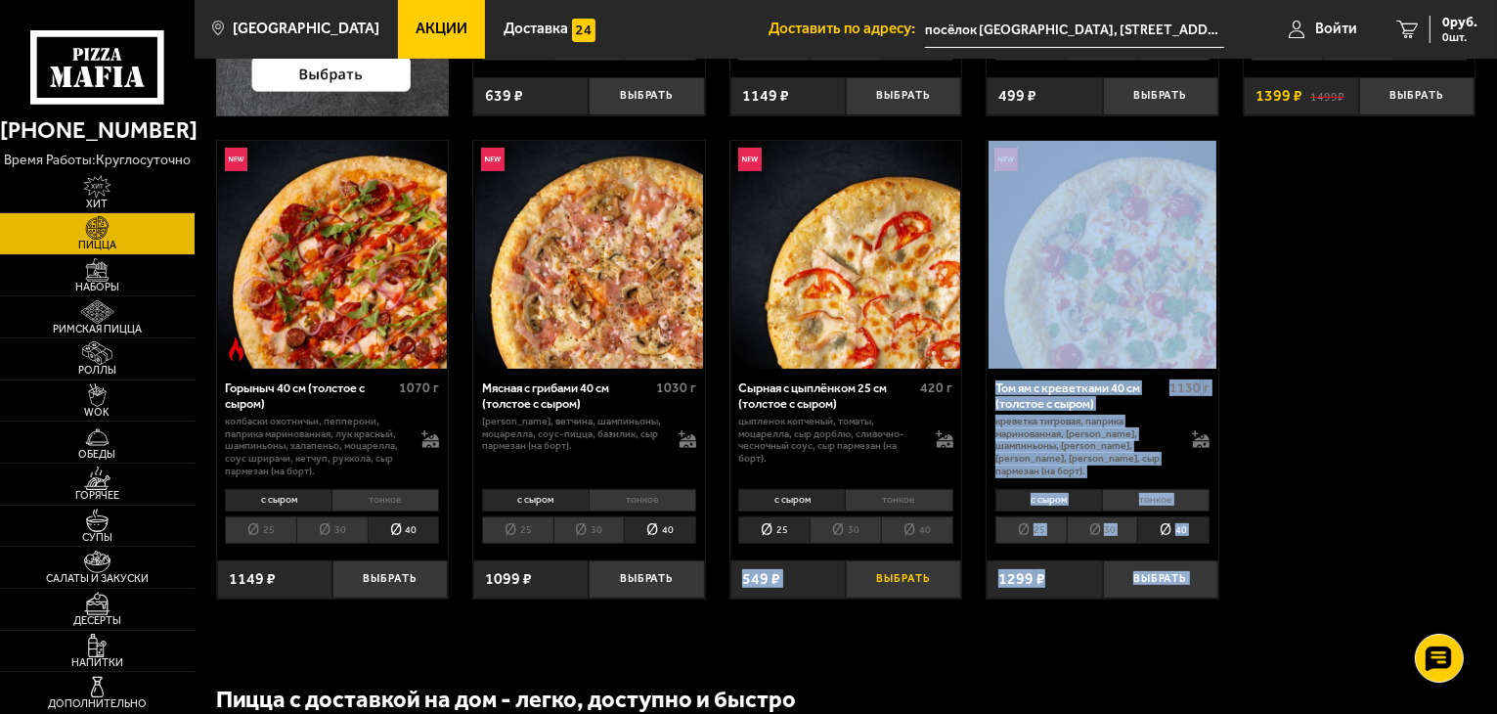
drag, startPoint x: 1058, startPoint y: 587, endPoint x: 961, endPoint y: 584, distance: 96.9
click at [968, 580] on div "Биф хот чили пеппер 25 см (толстое с сыром) 480 г фарш болоньезе, пепперони, ха…" at bounding box center [846, 120] width 1303 height 1002
click at [1323, 457] on div "Биф хот чили пеппер 25 см (толстое с сыром) 480 г фарш болоньезе, пепперони, ха…" at bounding box center [846, 120] width 1303 height 1002
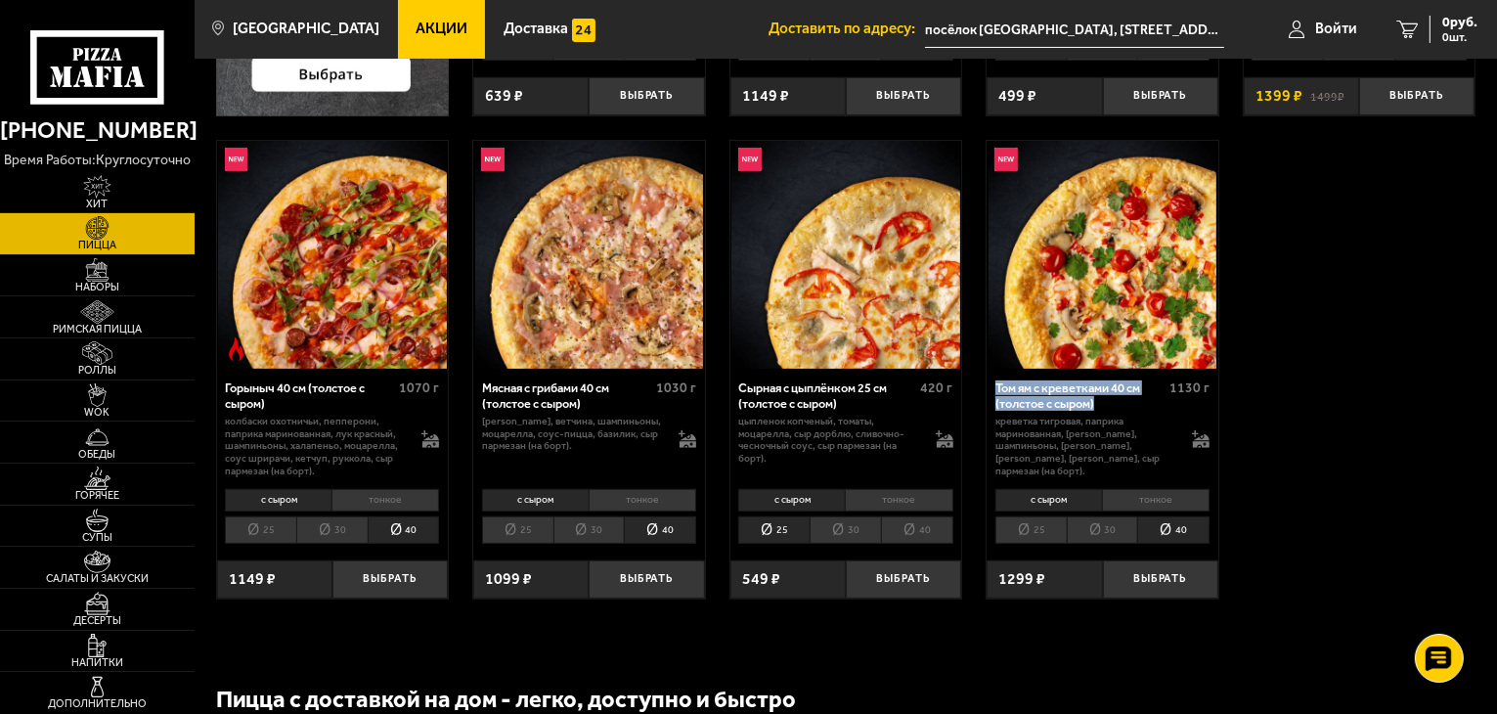
drag, startPoint x: 1099, startPoint y: 396, endPoint x: 997, endPoint y: 388, distance: 103.0
click at [997, 388] on div "Том ям с креветками 40 см (толстое с сыром)" at bounding box center [1080, 395] width 169 height 30
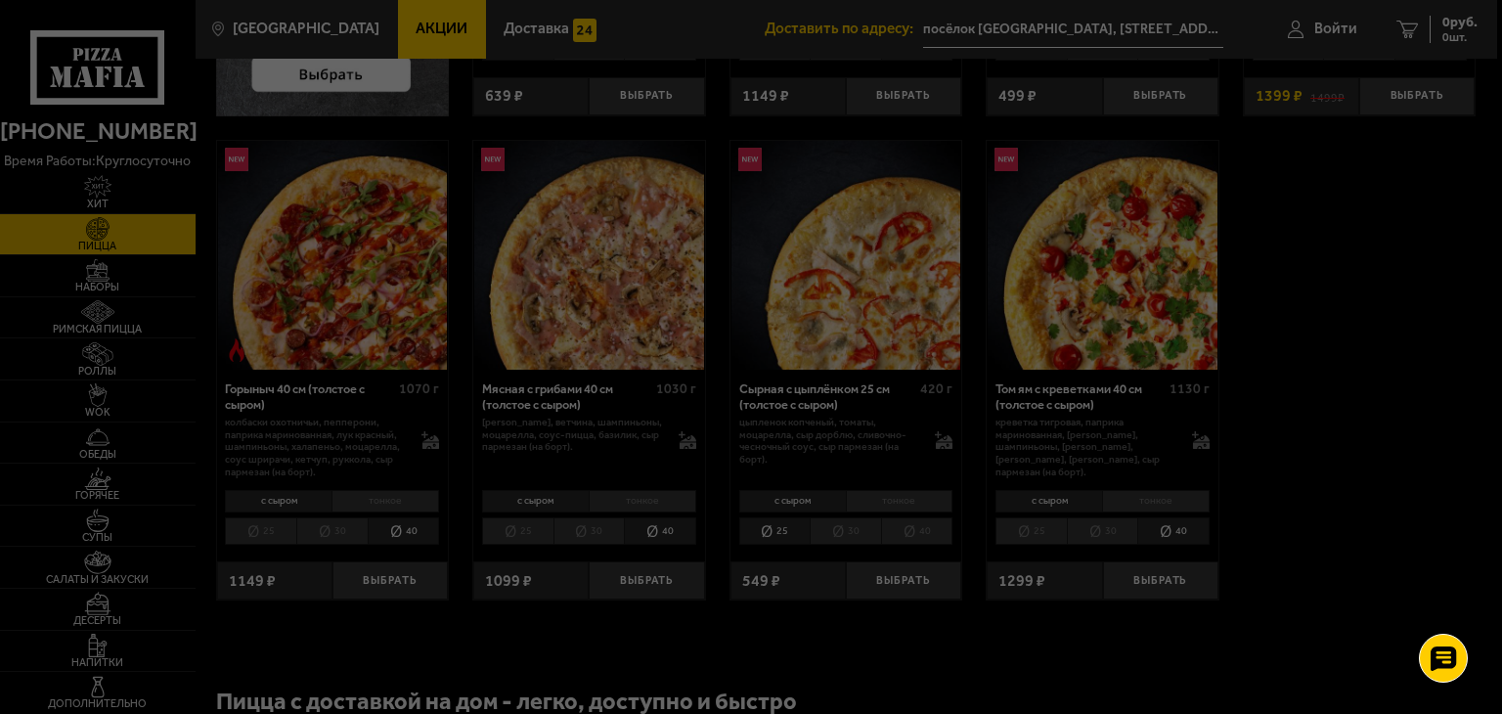
click at [1318, 363] on div at bounding box center [751, 357] width 1502 height 714
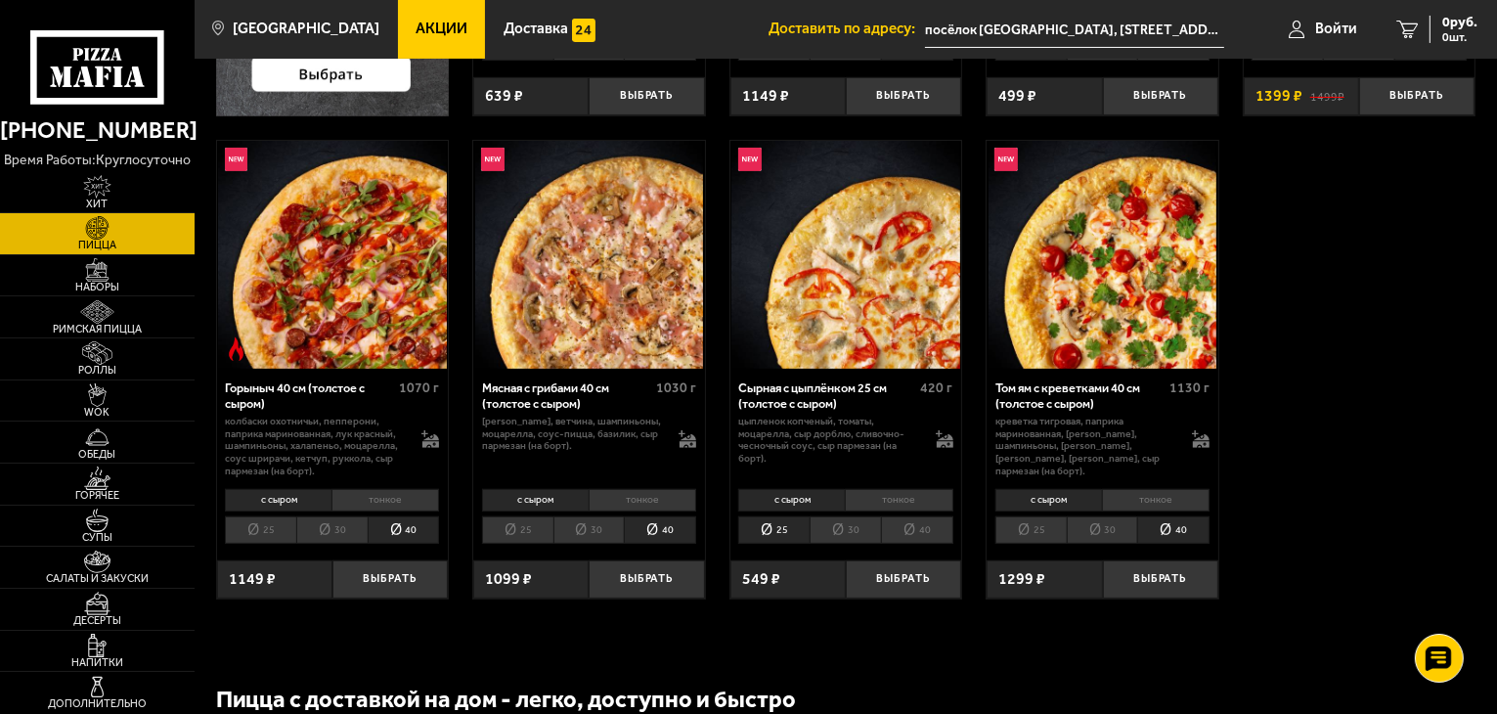
scroll to position [0, 0]
